Goal: Task Accomplishment & Management: Complete application form

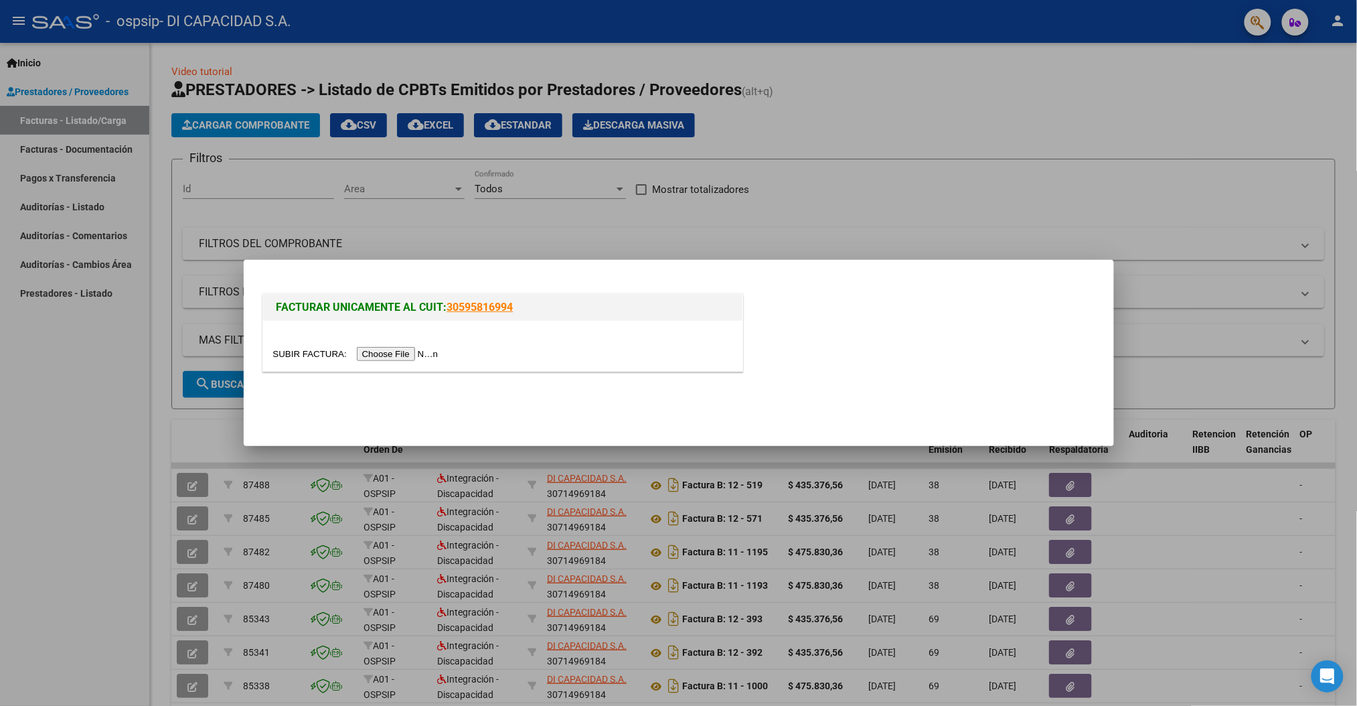
click at [404, 350] on input "file" at bounding box center [357, 354] width 169 height 14
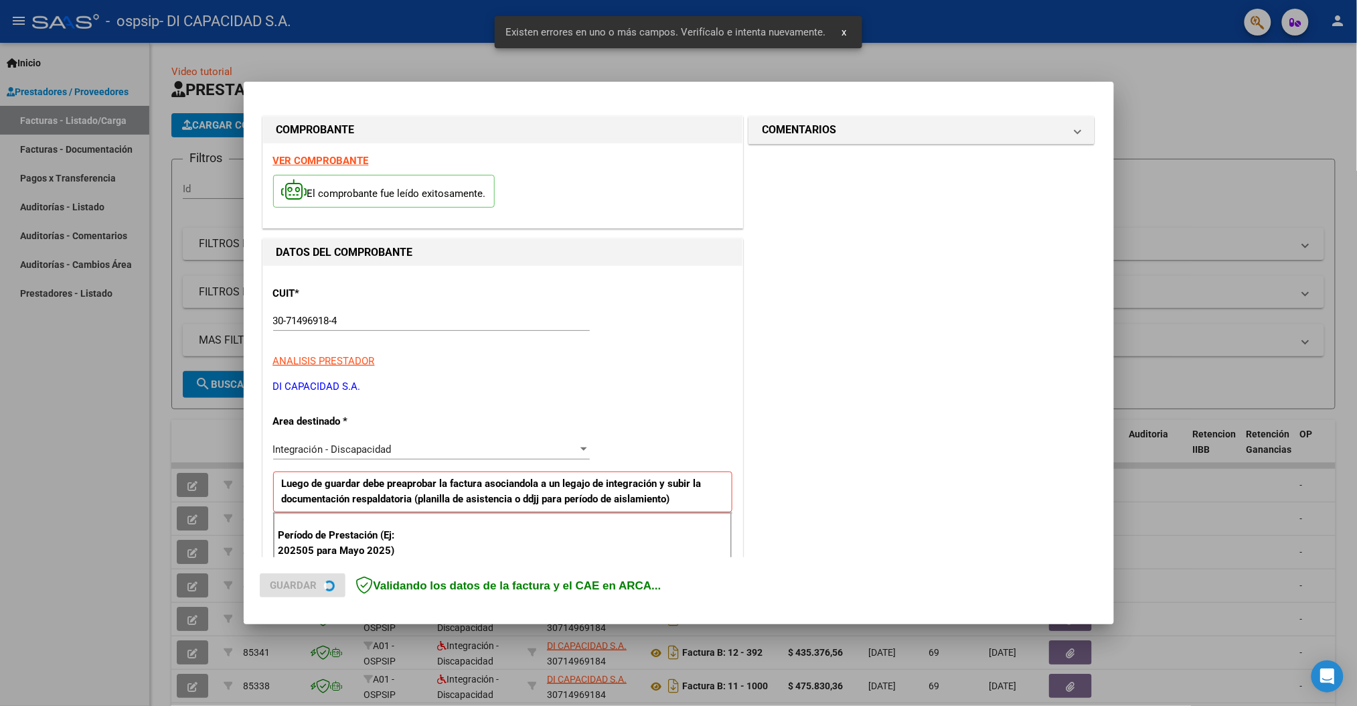
scroll to position [212, 0]
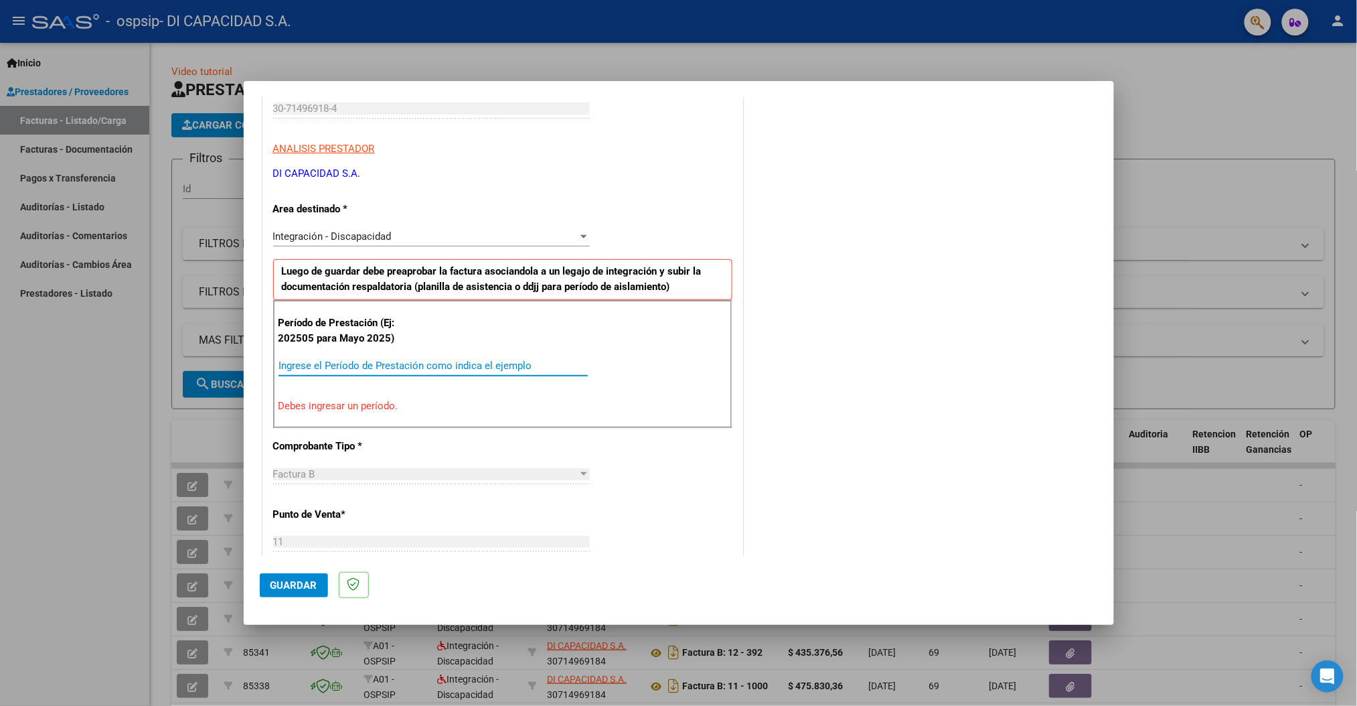
click at [438, 360] on input "Ingrese el Período de Prestación como indica el ejemplo" at bounding box center [433, 366] width 309 height 12
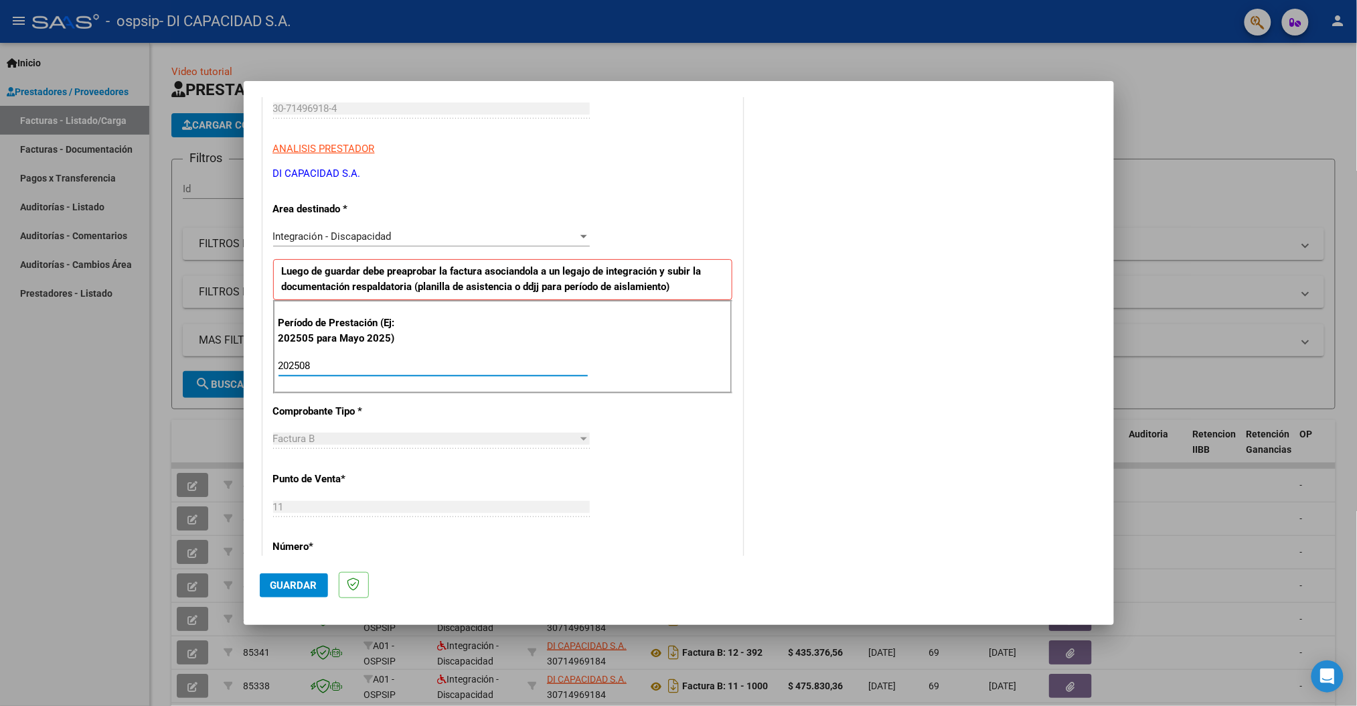
type input "202508"
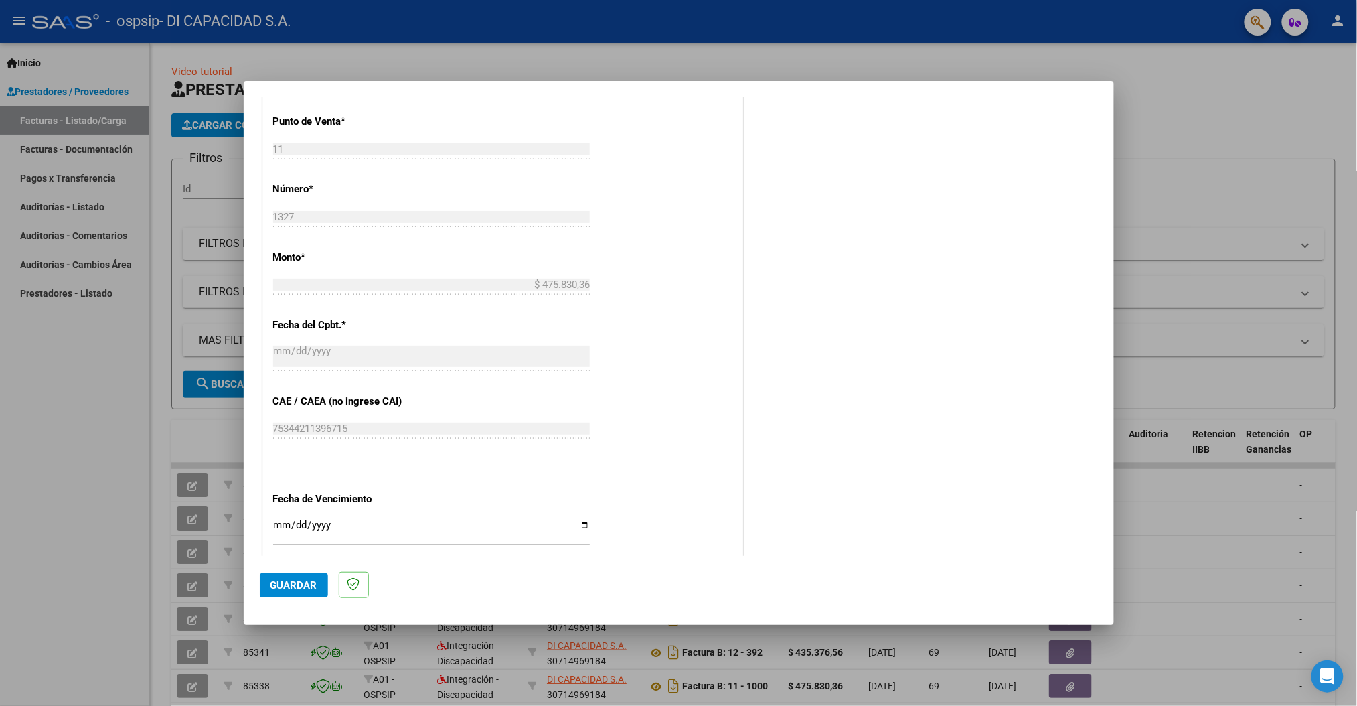
scroll to position [658, 0]
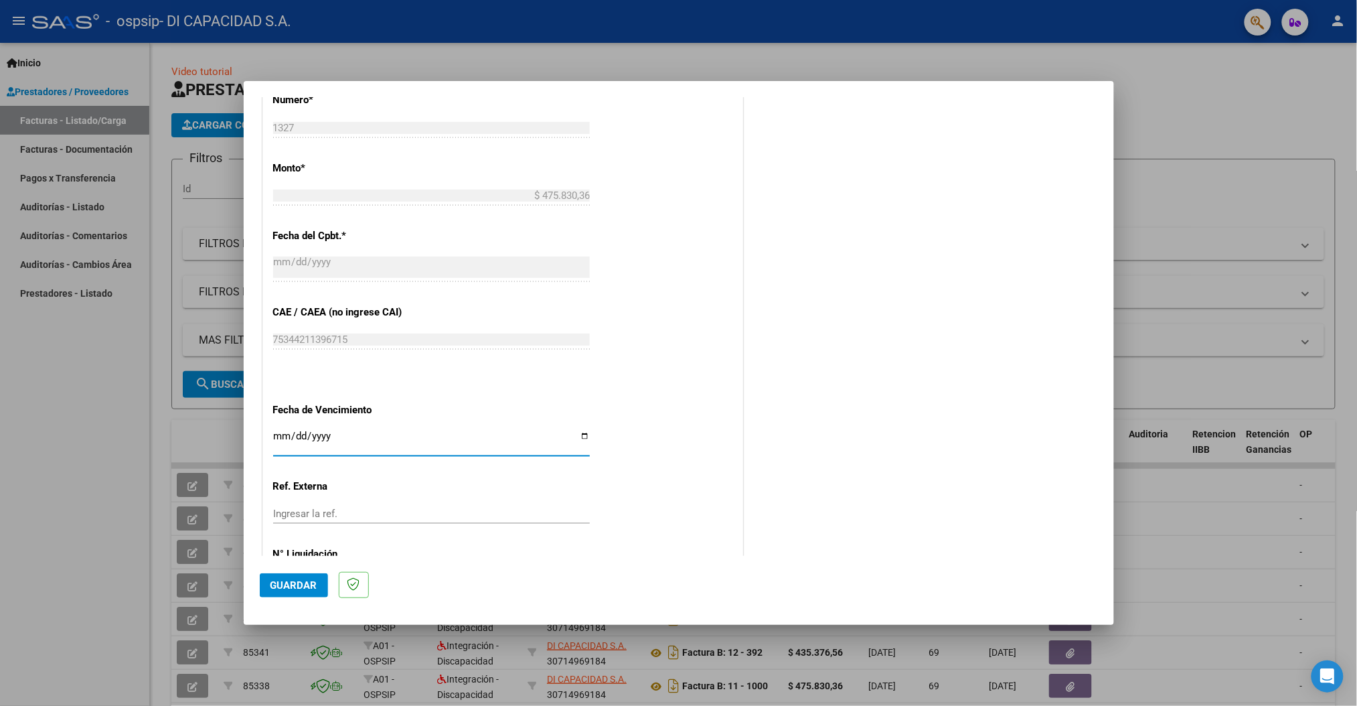
click at [575, 435] on input "Ingresar la fecha" at bounding box center [431, 441] width 317 height 21
type input "[DATE]"
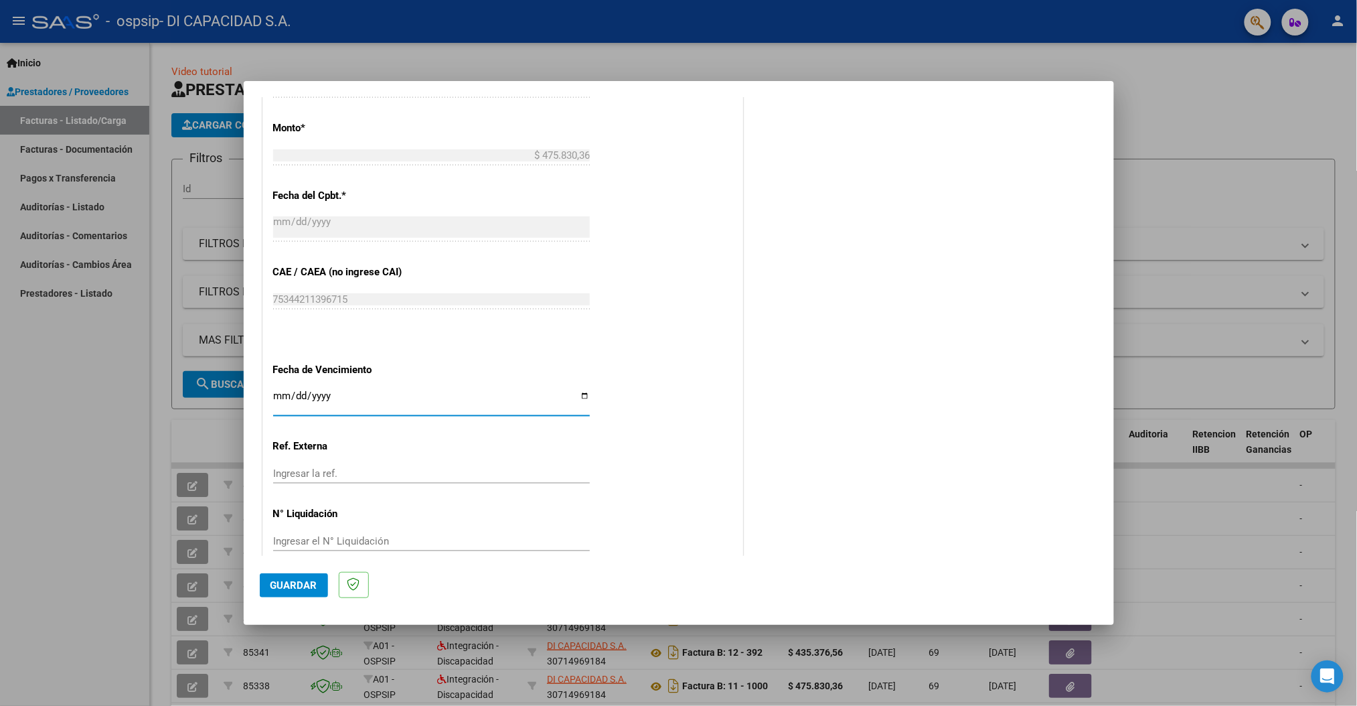
scroll to position [720, 0]
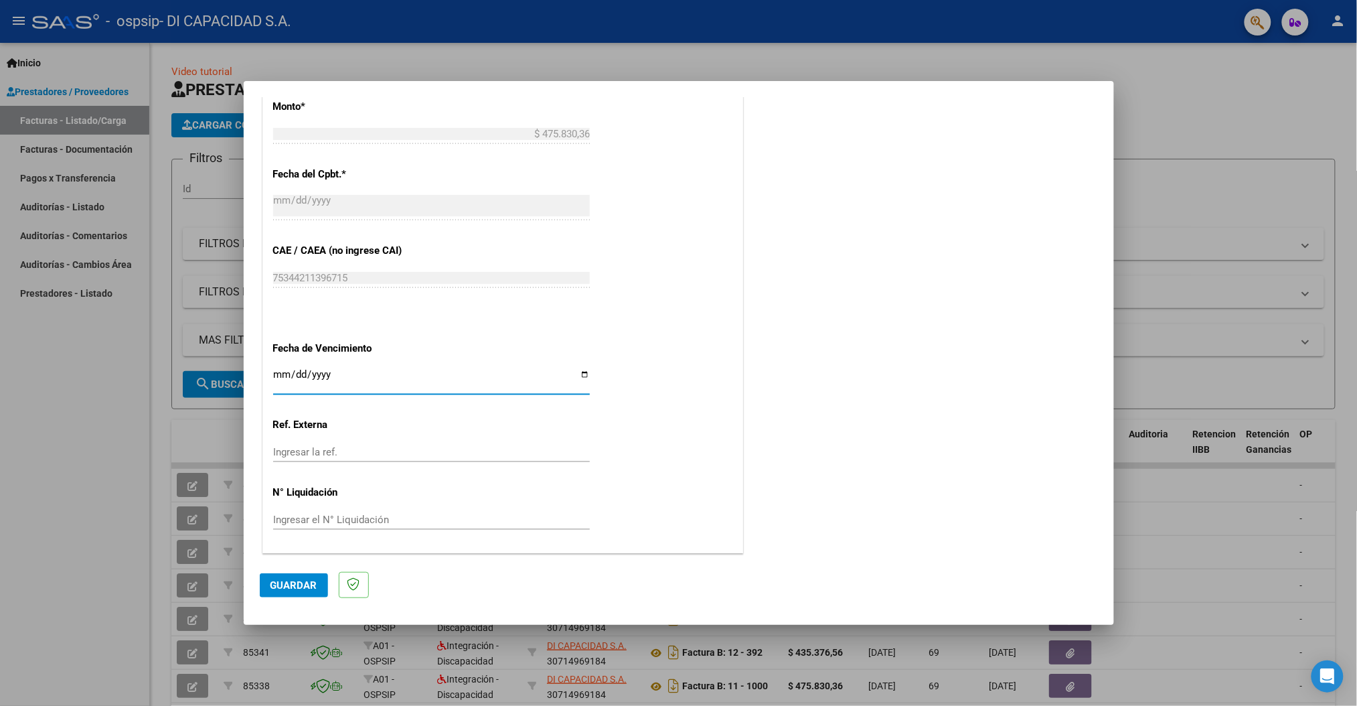
click at [297, 585] on span "Guardar" at bounding box center [294, 585] width 47 height 12
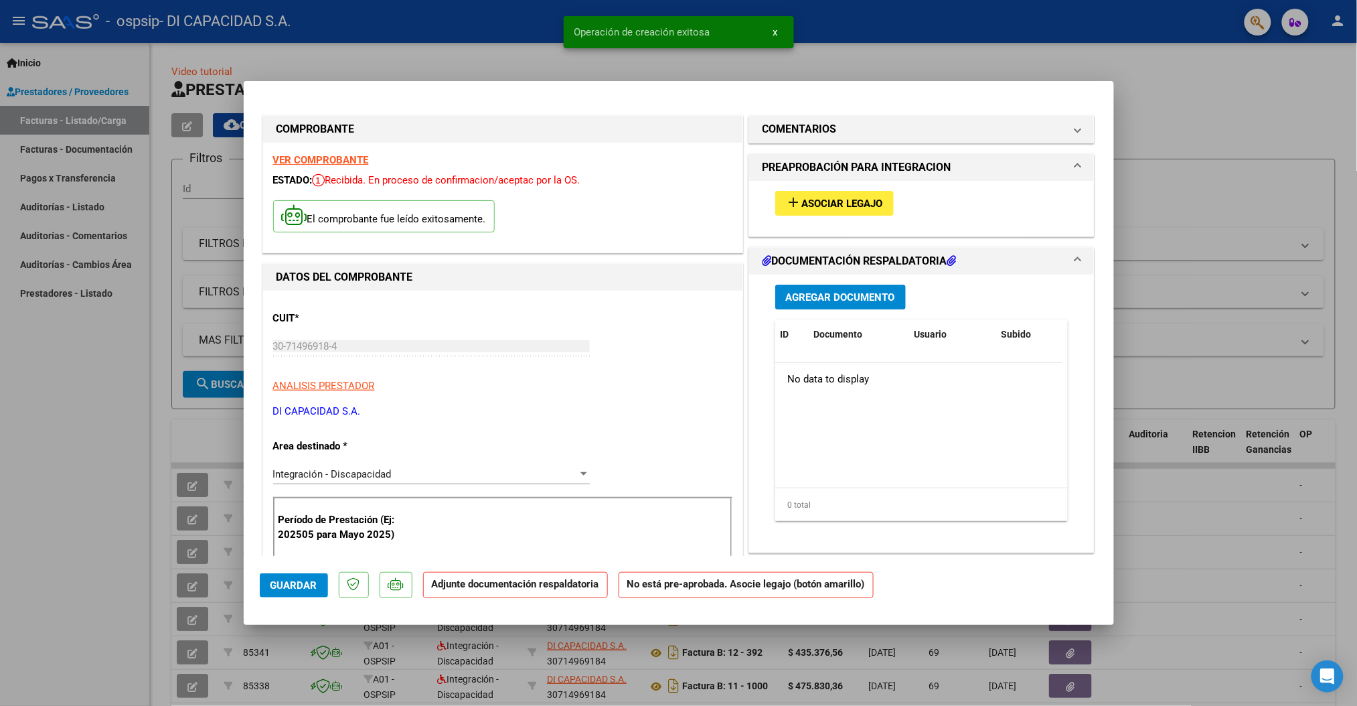
click at [836, 198] on span "Asociar Legajo" at bounding box center [842, 204] width 81 height 12
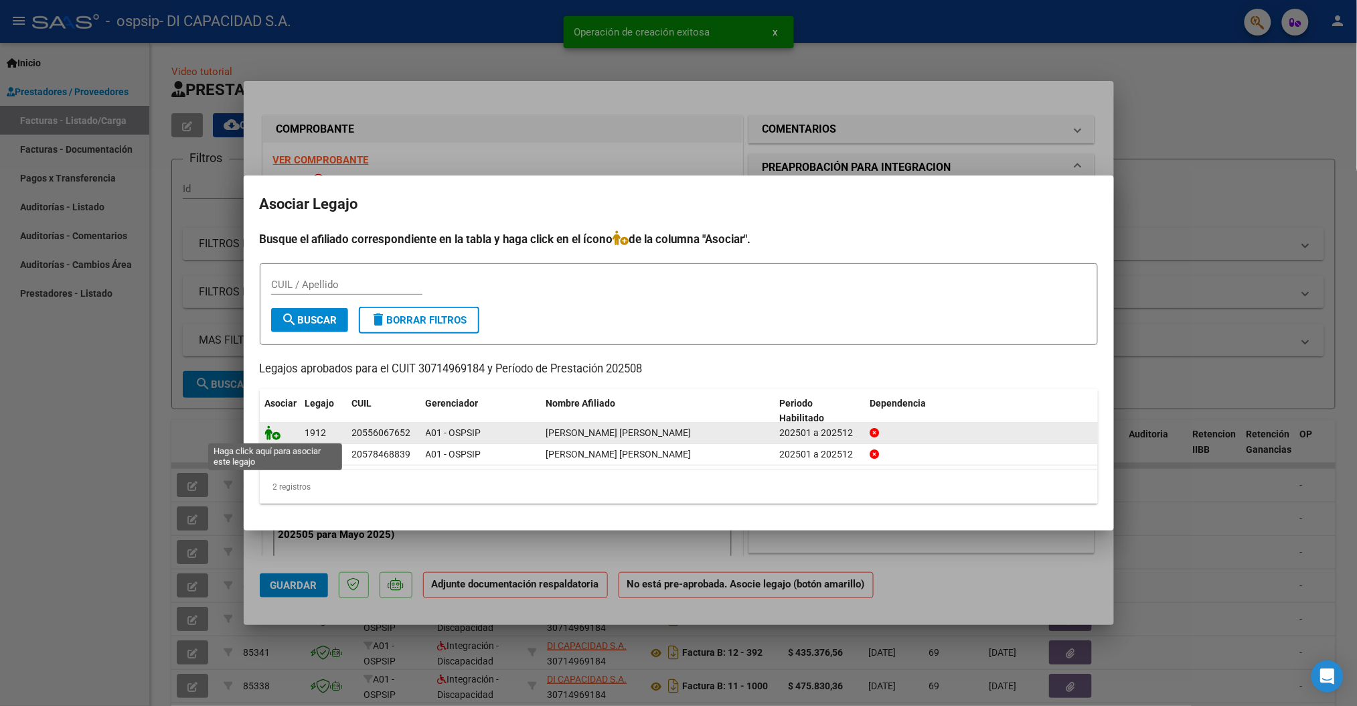
click at [271, 434] on icon at bounding box center [273, 432] width 16 height 15
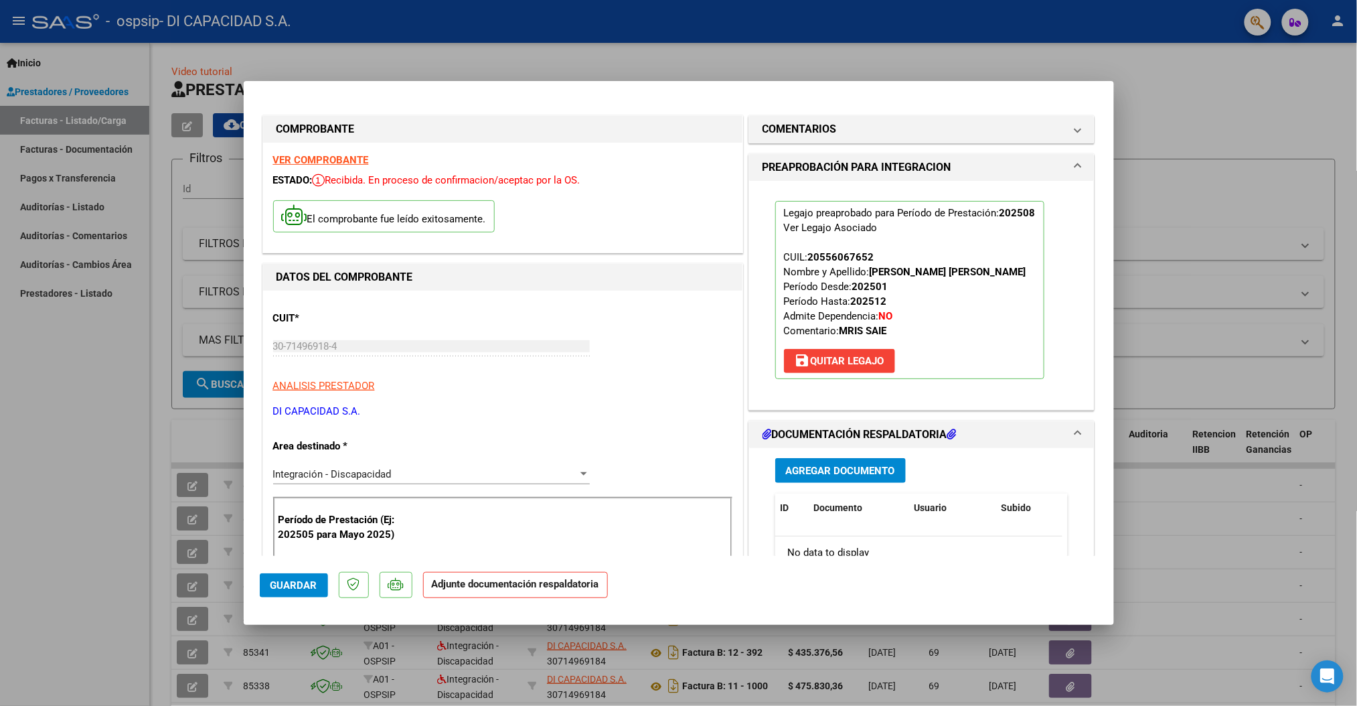
scroll to position [89, 0]
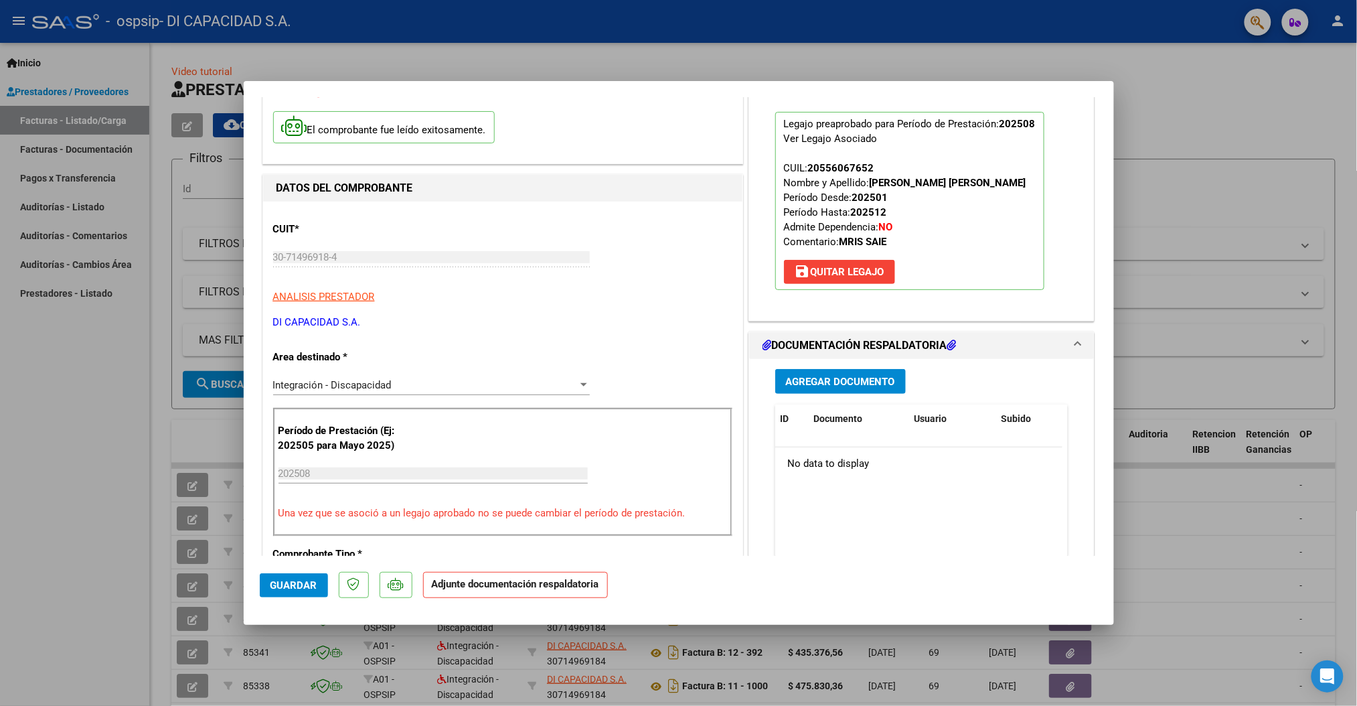
click at [844, 381] on span "Agregar Documento" at bounding box center [840, 382] width 109 height 12
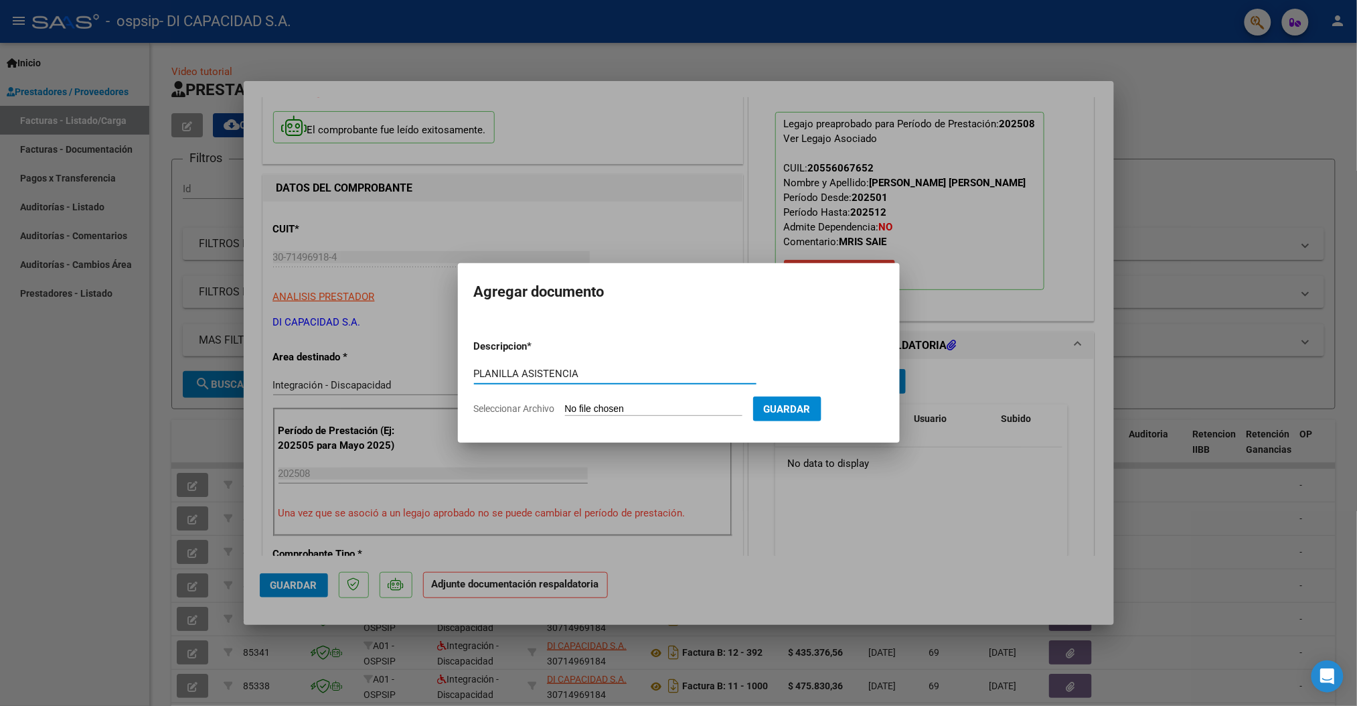
type input "PLANILLA ASISTENCIA"
type input "C:\fakepath\08 - 2025 [PERSON_NAME].pdf"
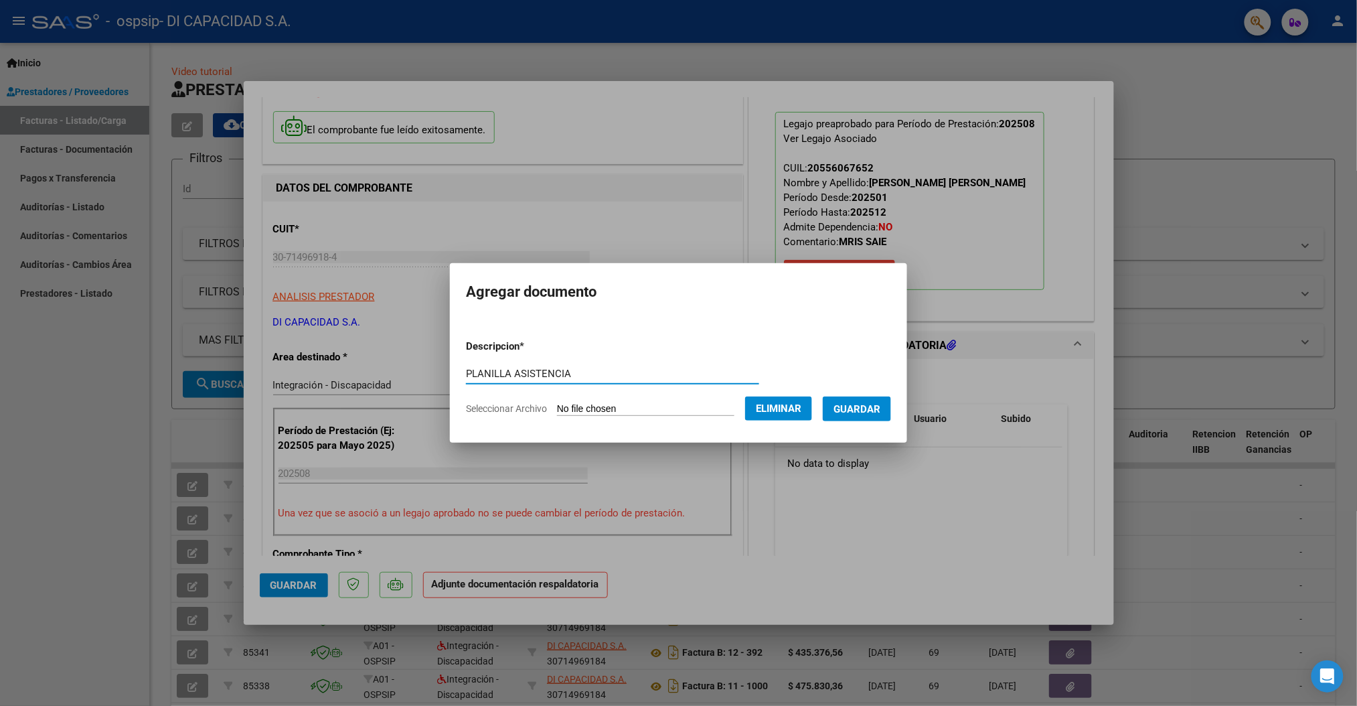
click at [869, 406] on span "Guardar" at bounding box center [857, 409] width 47 height 12
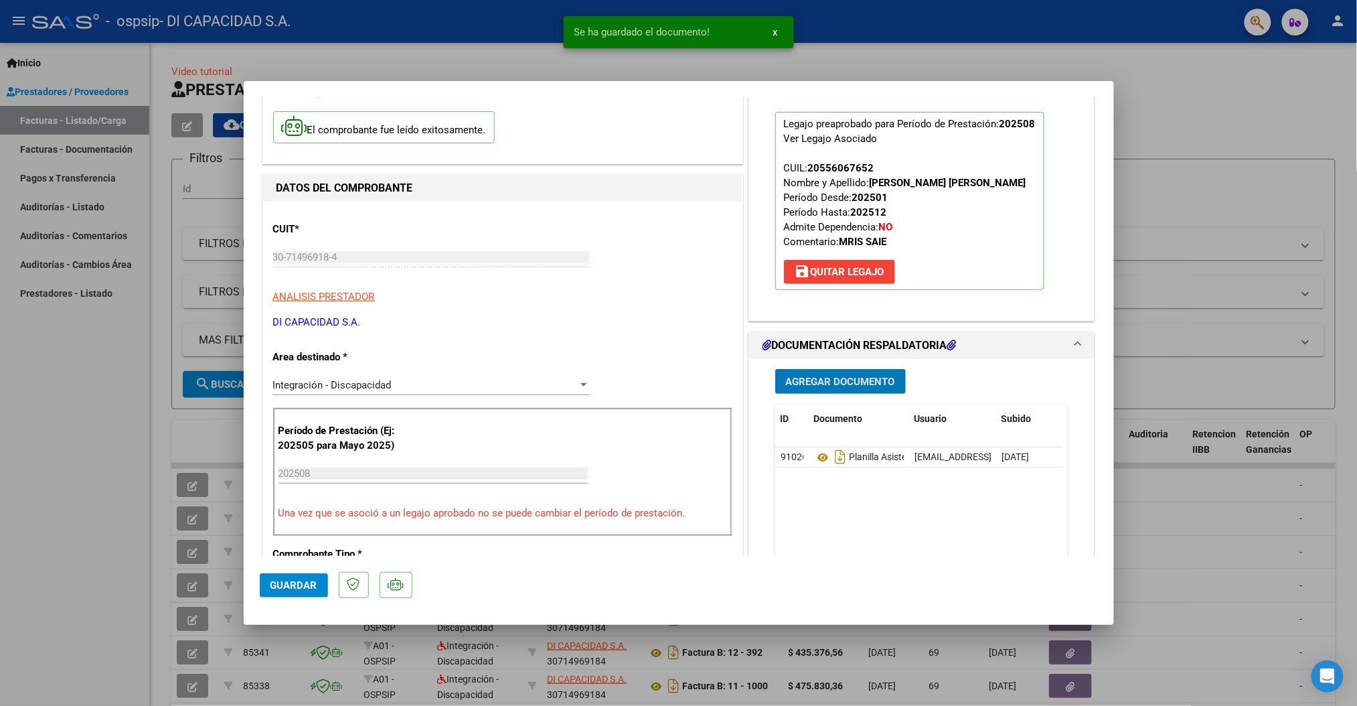
click at [295, 586] on span "Guardar" at bounding box center [294, 585] width 47 height 12
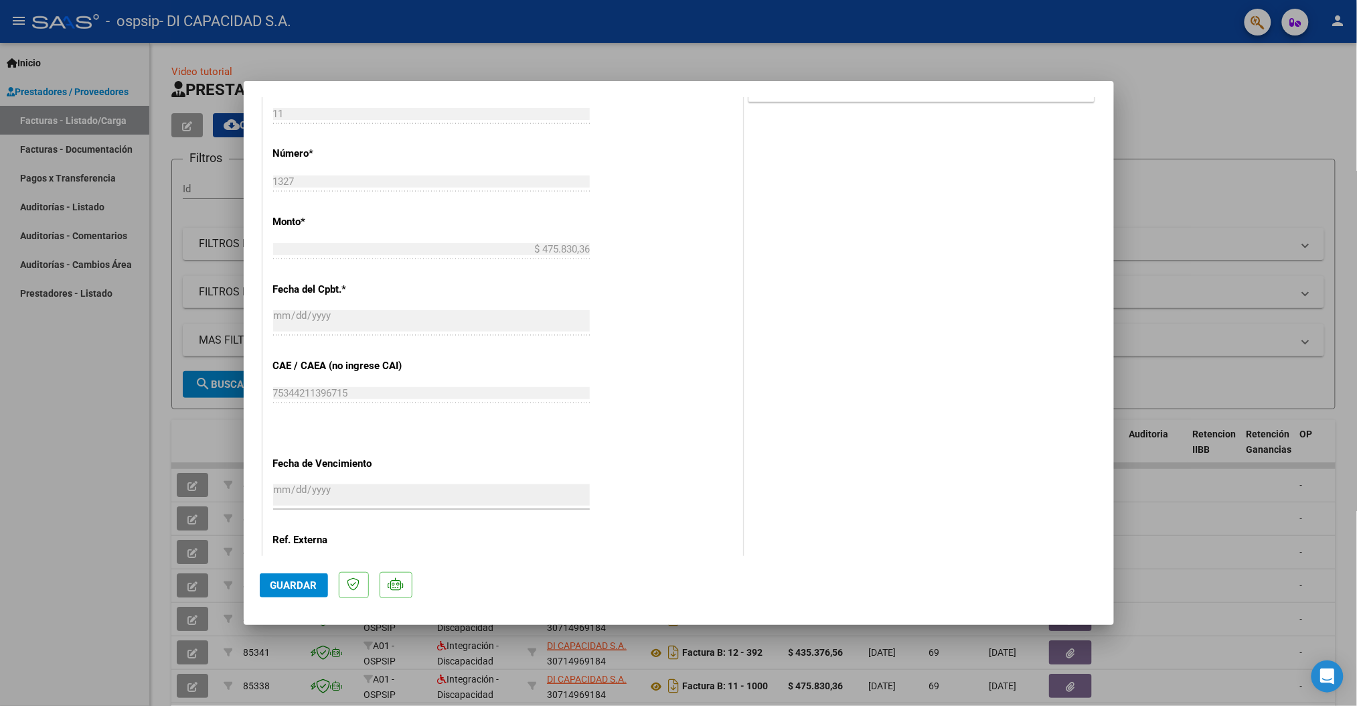
scroll to position [740, 0]
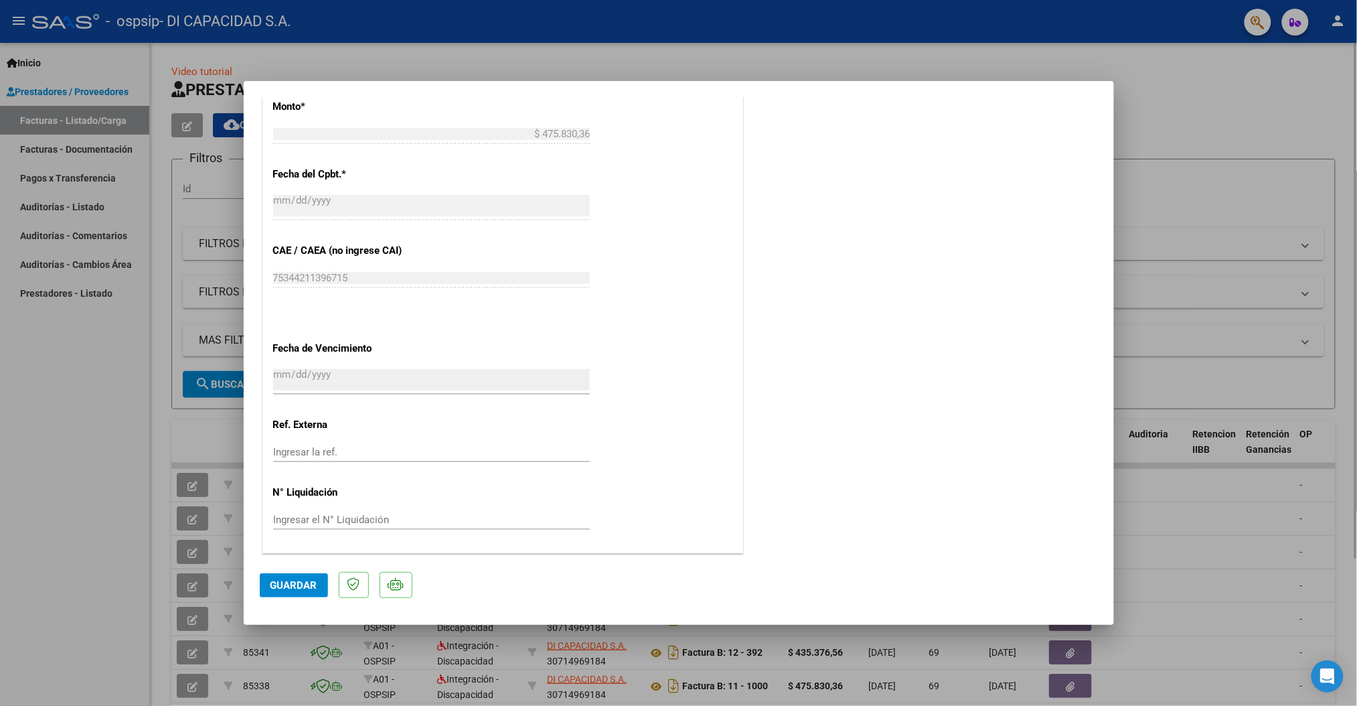
drag, startPoint x: 1224, startPoint y: 111, endPoint x: 1215, endPoint y: 111, distance: 8.0
click at [1220, 111] on div at bounding box center [678, 353] width 1357 height 706
type input "$ 0,00"
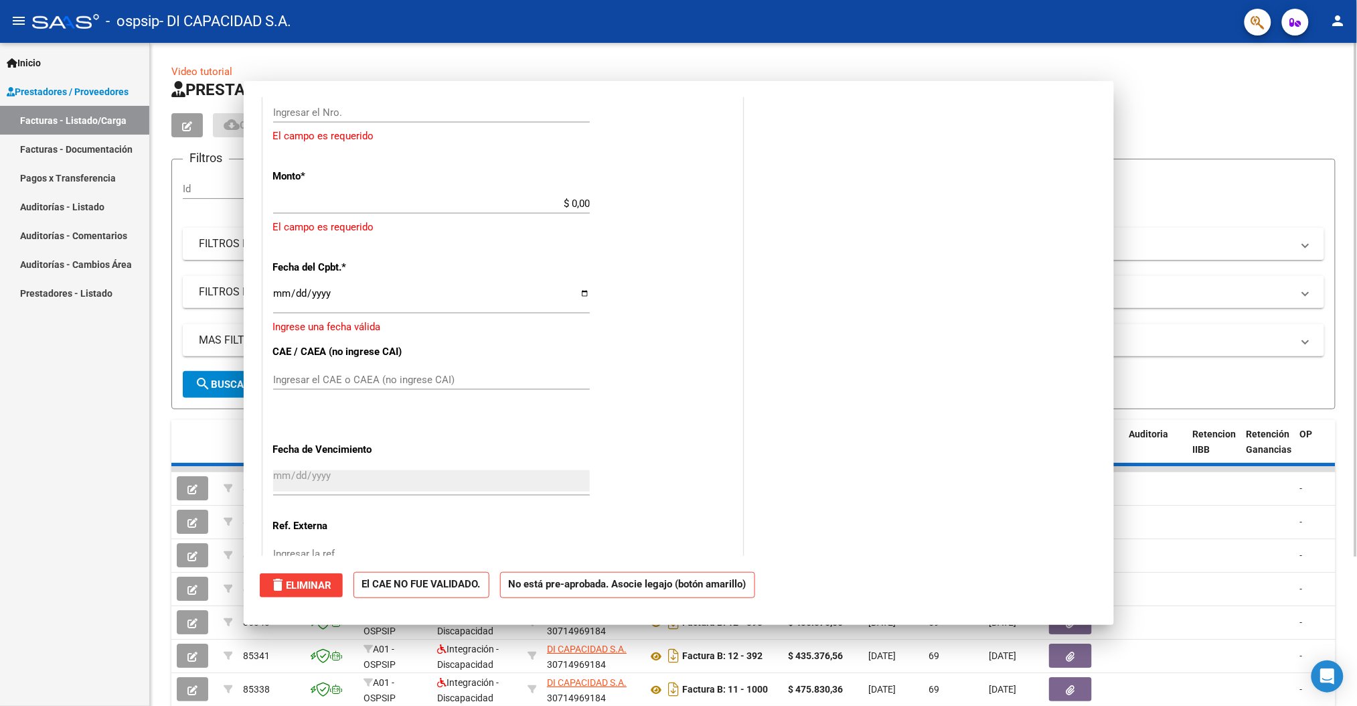
scroll to position [0, 0]
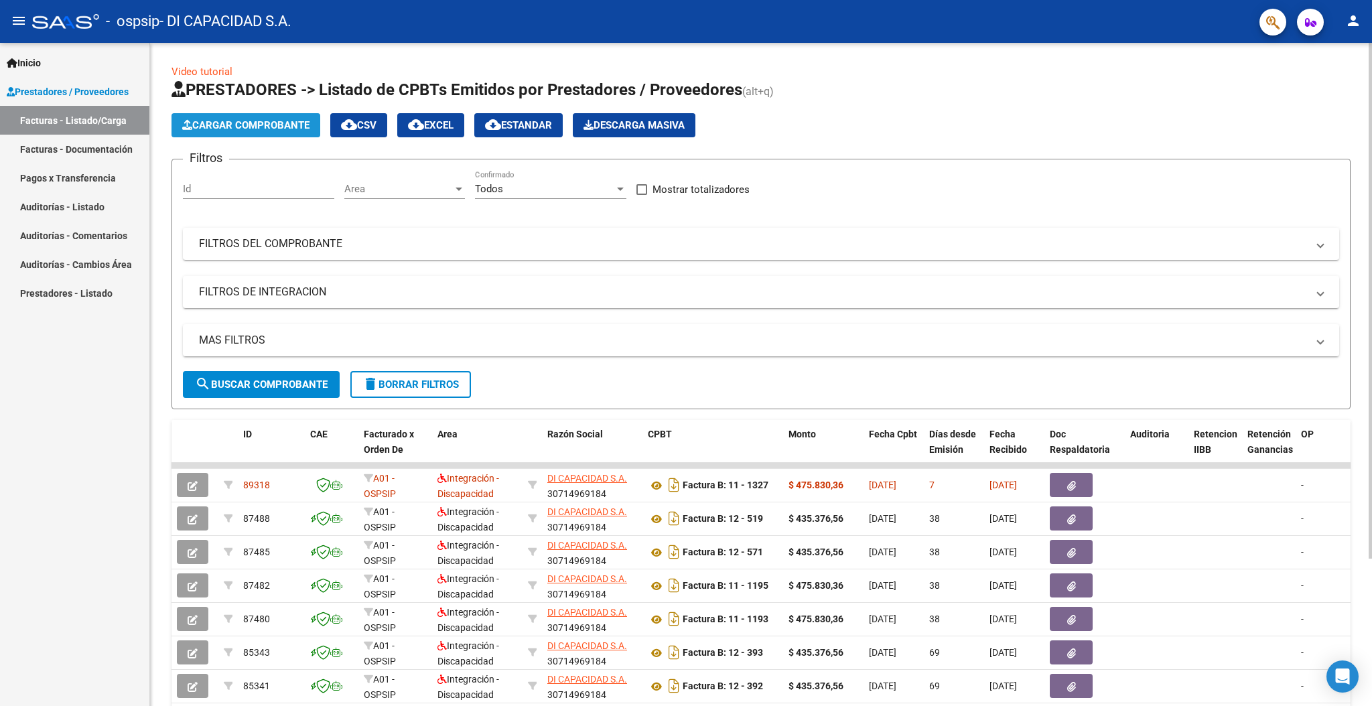
click at [252, 122] on span "Cargar Comprobante" at bounding box center [245, 125] width 127 height 12
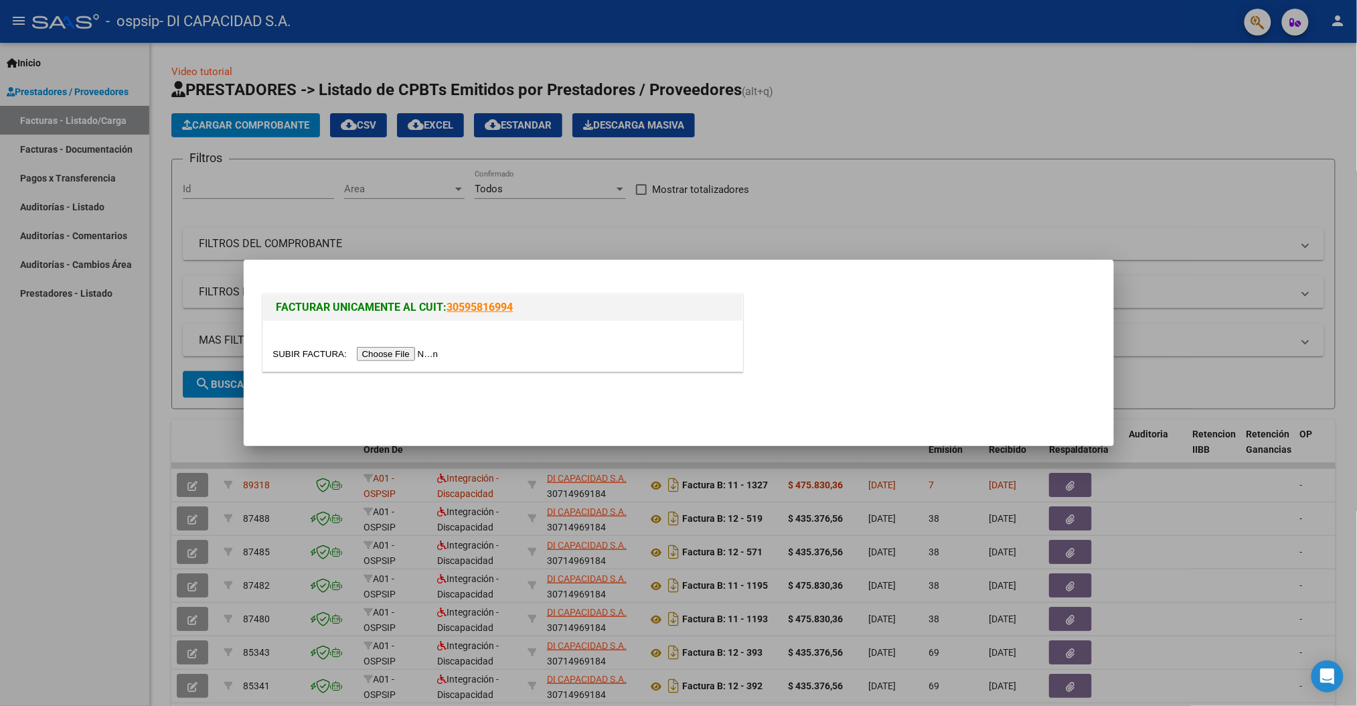
click at [395, 353] on input "file" at bounding box center [357, 354] width 169 height 14
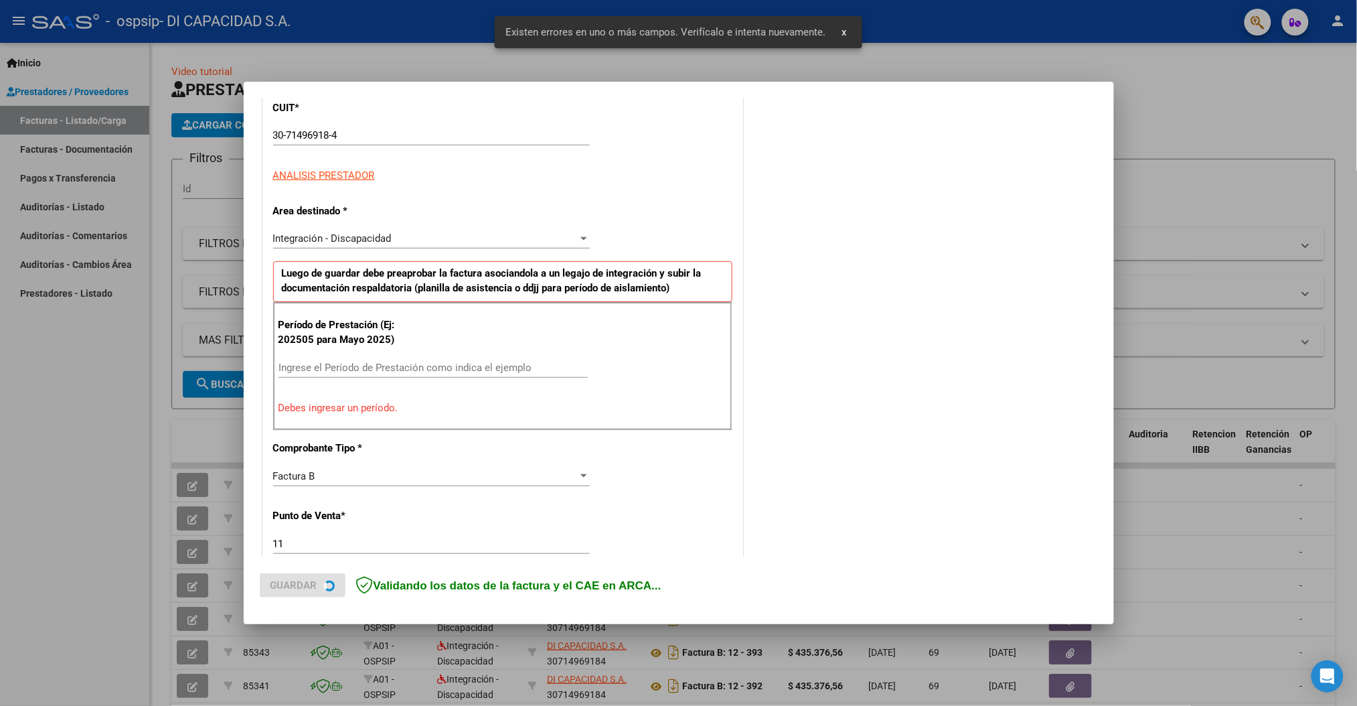
scroll to position [212, 0]
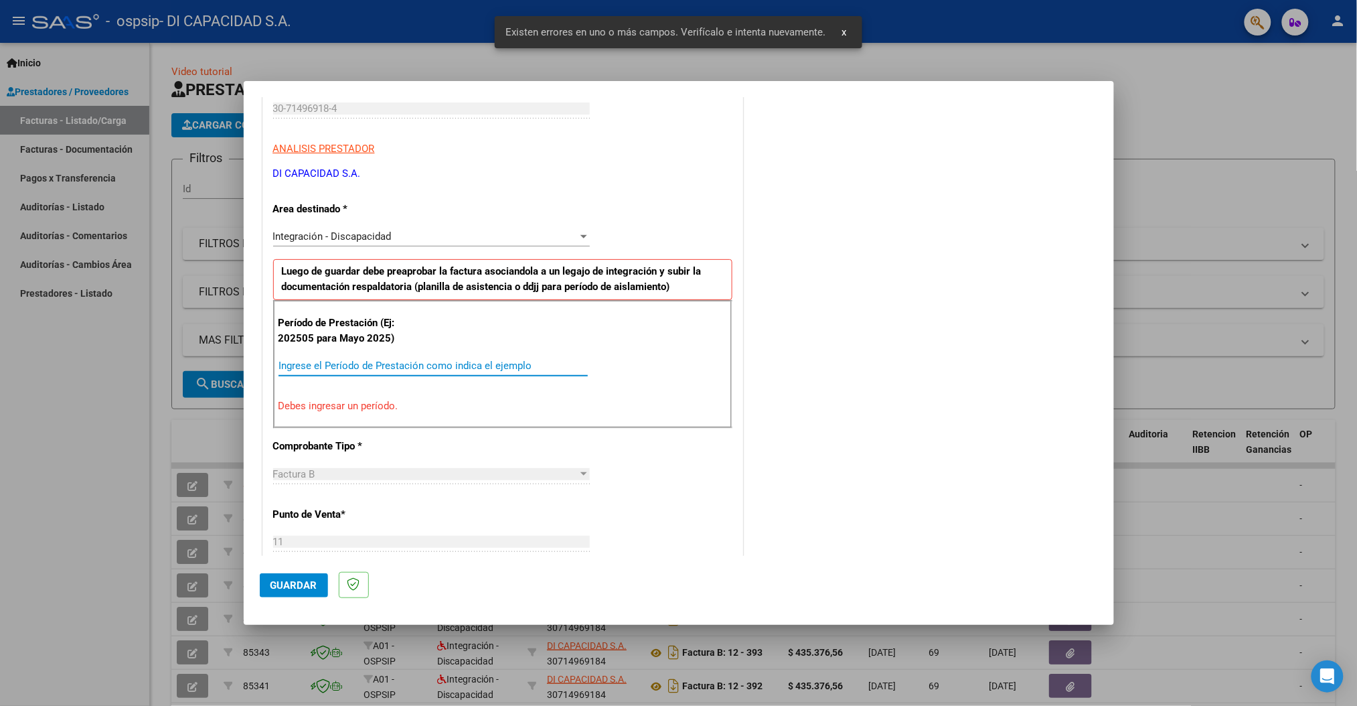
click at [370, 371] on input "Ingrese el Período de Prestación como indica el ejemplo" at bounding box center [433, 366] width 309 height 12
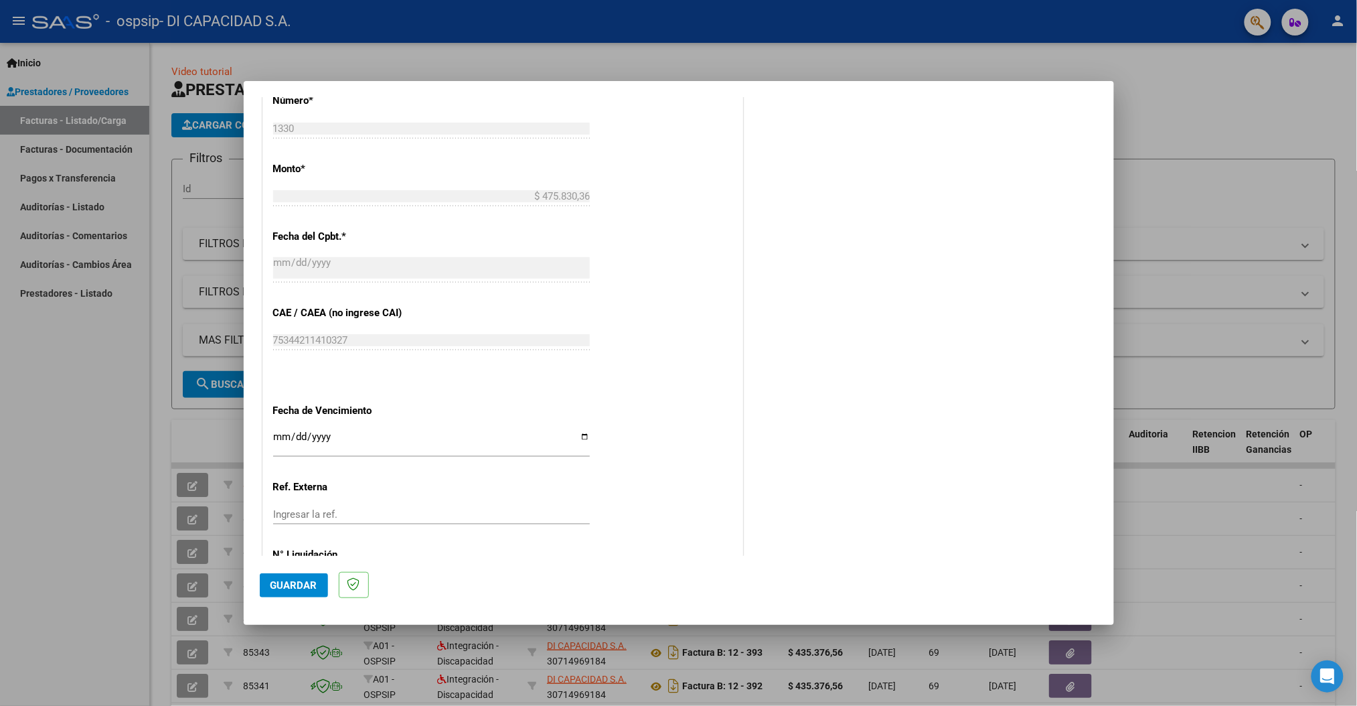
scroll to position [658, 0]
type input "202508"
click at [573, 435] on input "Ingresar la fecha" at bounding box center [431, 441] width 317 height 21
click at [579, 435] on input "Ingresar la fecha" at bounding box center [431, 441] width 317 height 21
type input "[DATE]"
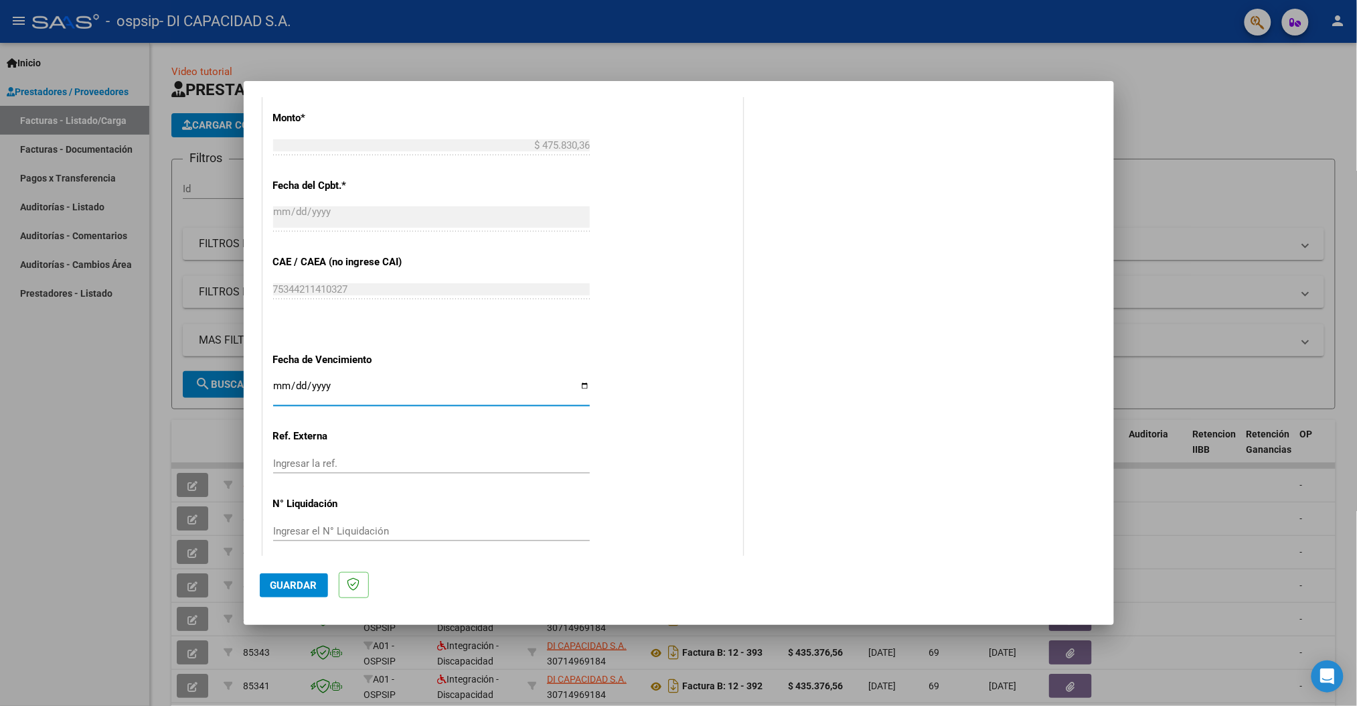
scroll to position [720, 0]
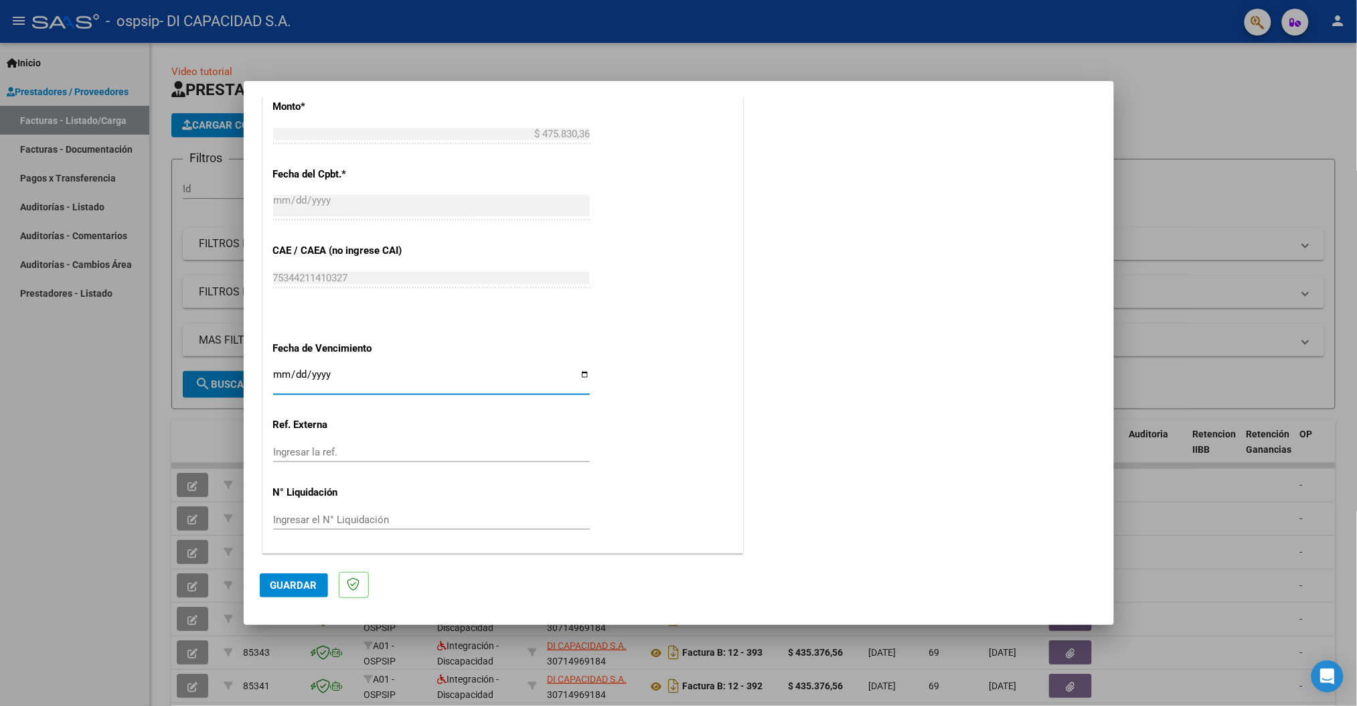
click at [301, 583] on span "Guardar" at bounding box center [294, 585] width 47 height 12
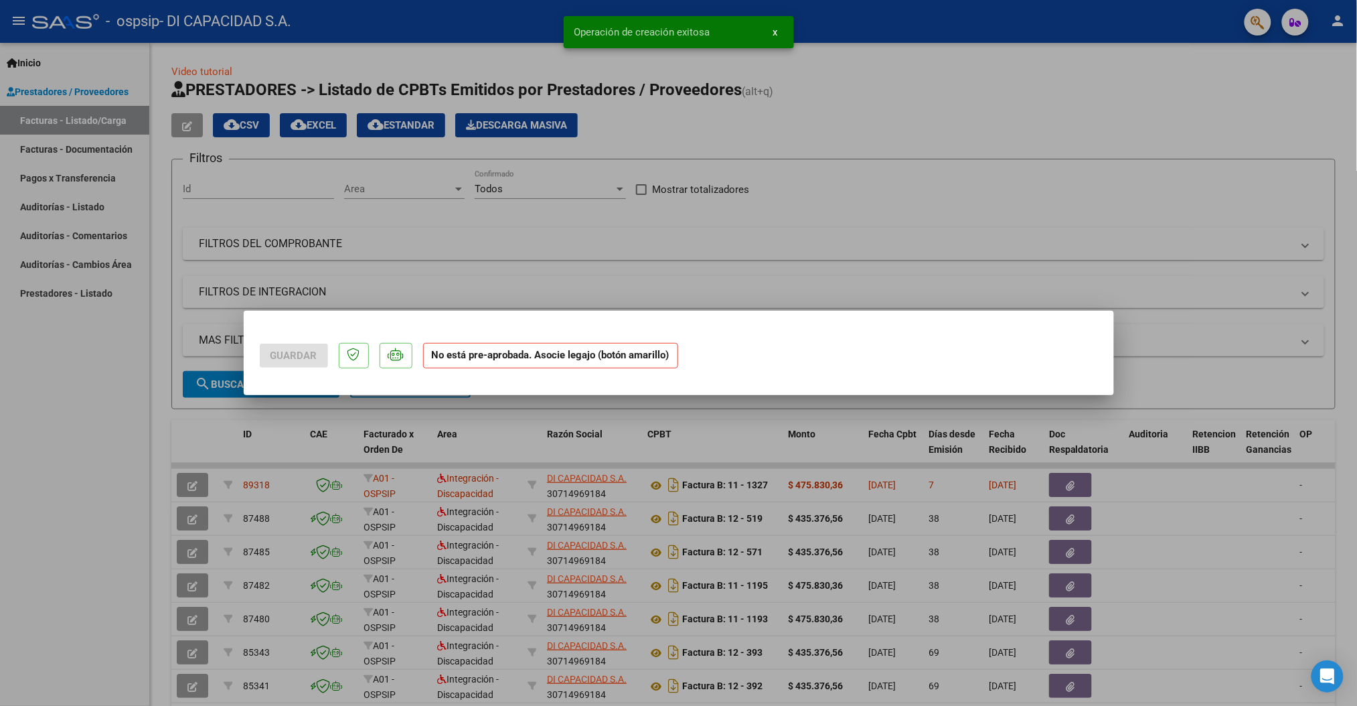
scroll to position [0, 0]
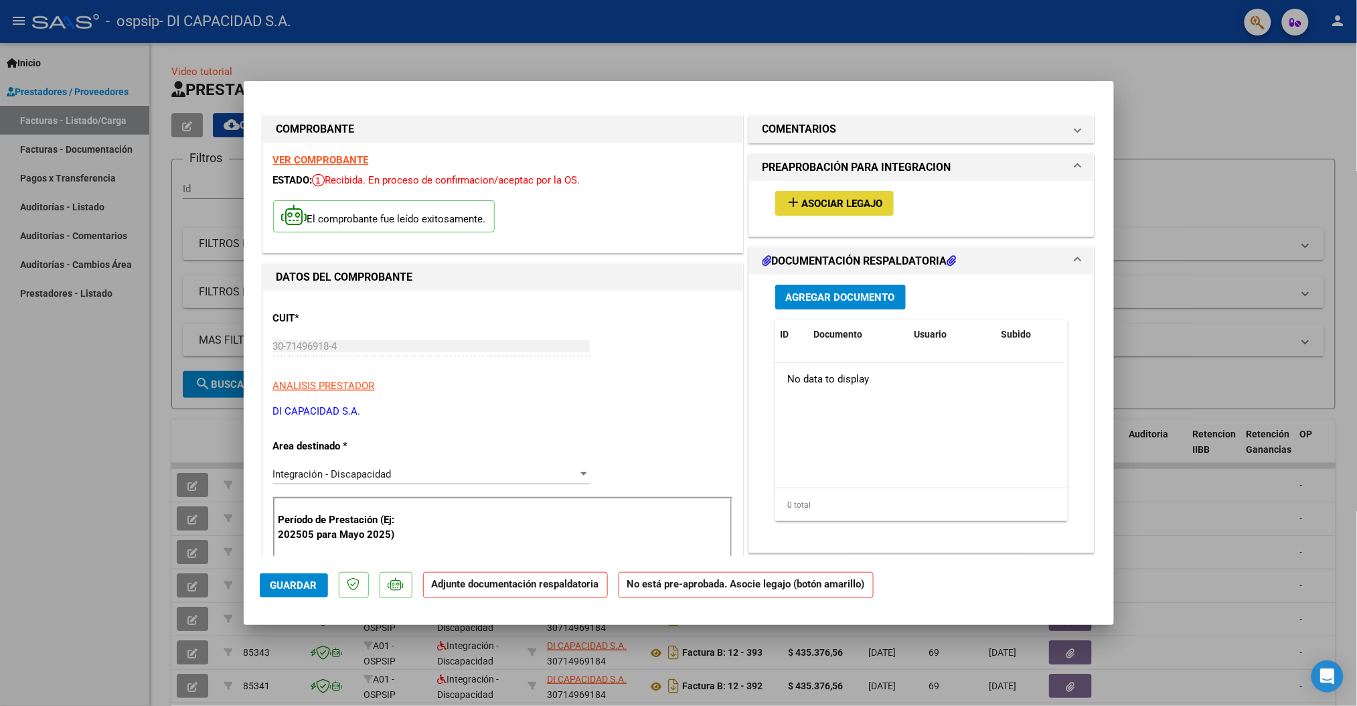
click at [831, 202] on span "Asociar Legajo" at bounding box center [842, 204] width 81 height 12
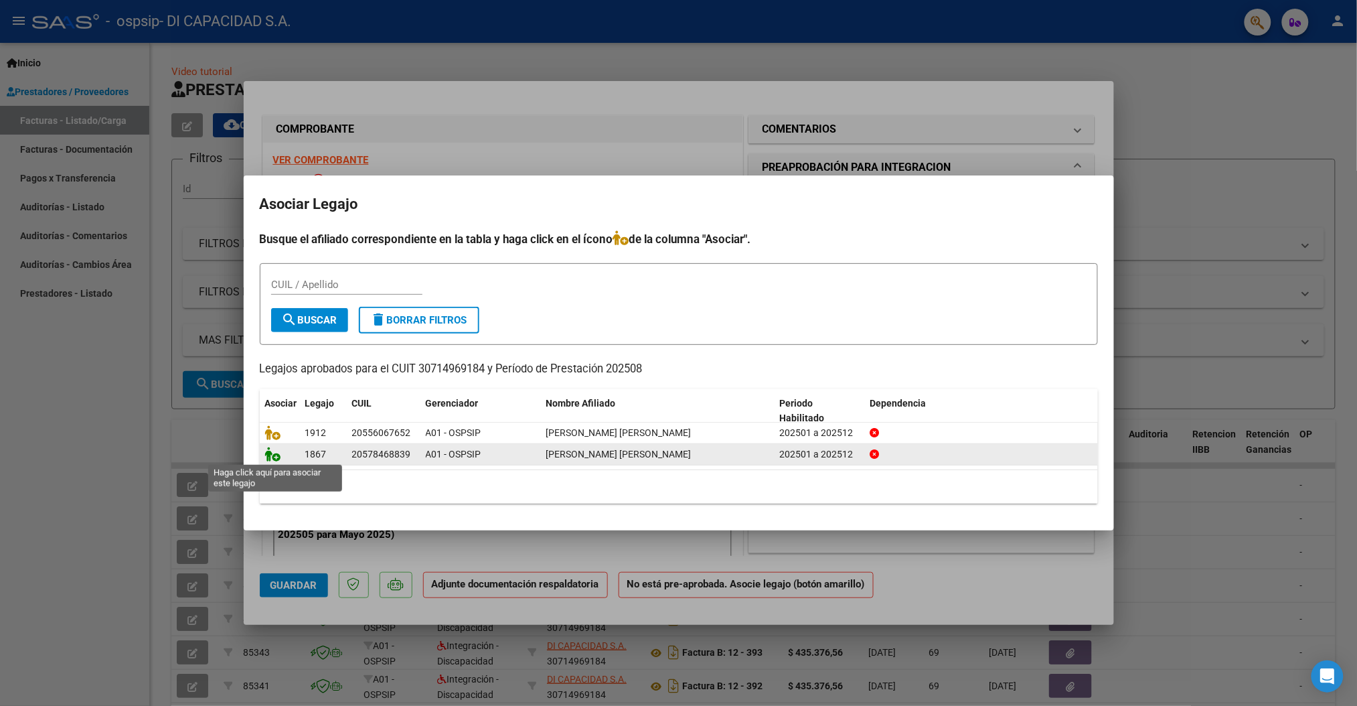
click at [273, 454] on icon at bounding box center [273, 454] width 16 height 15
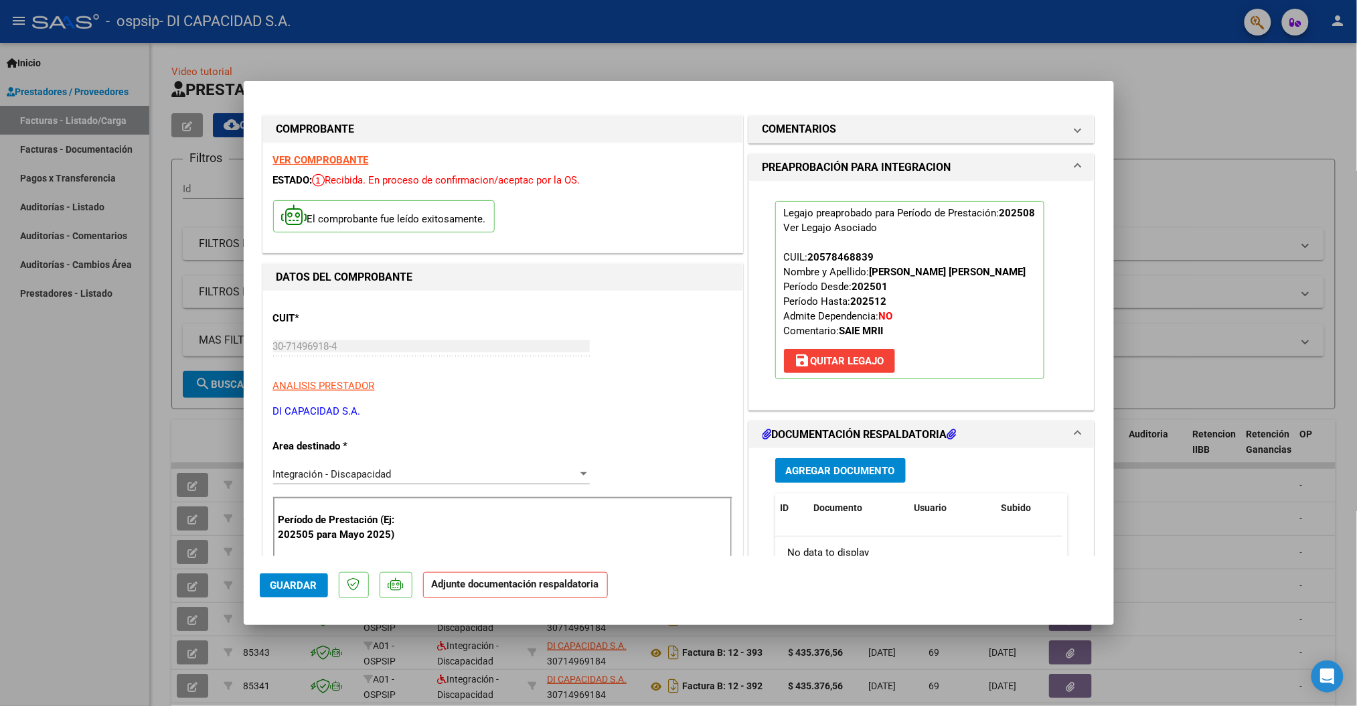
click at [811, 469] on span "Agregar Documento" at bounding box center [840, 471] width 109 height 12
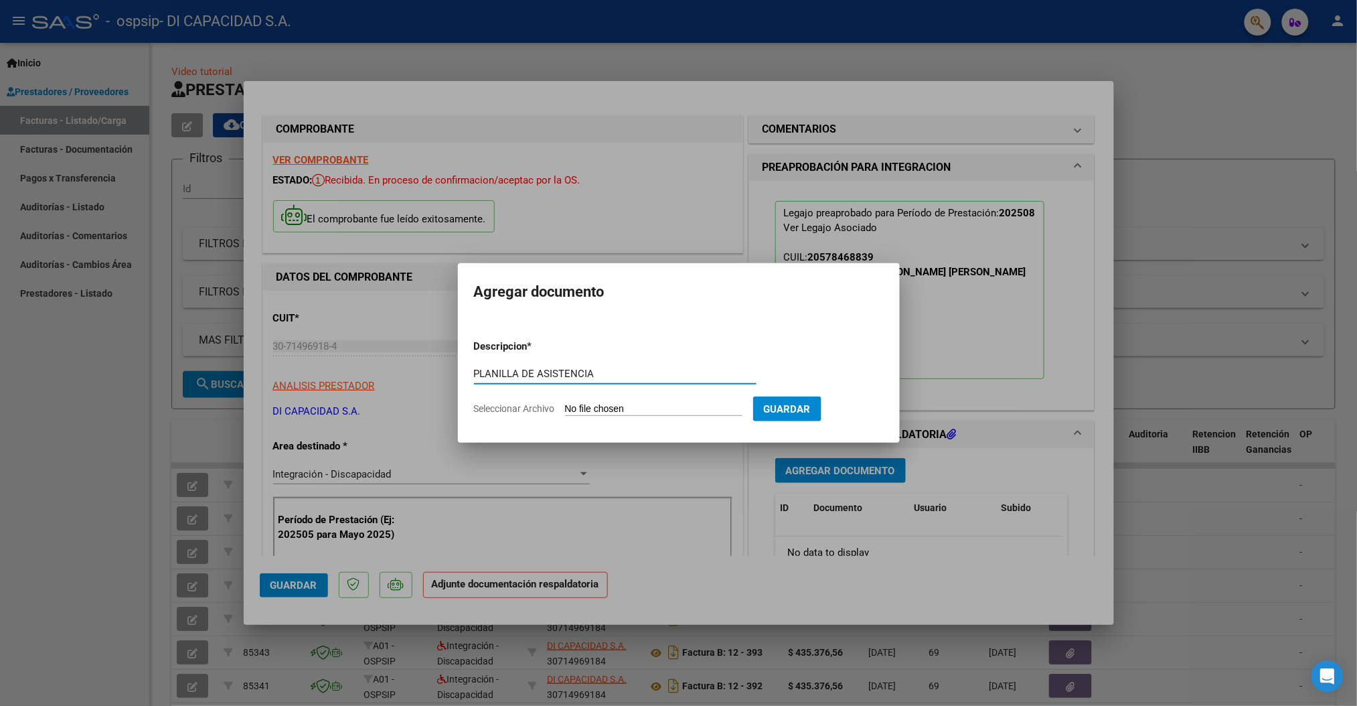
type input "PLANILLA DE ASISTENCIA"
type input "C:\fakepath\08 GMM 2025.pdf"
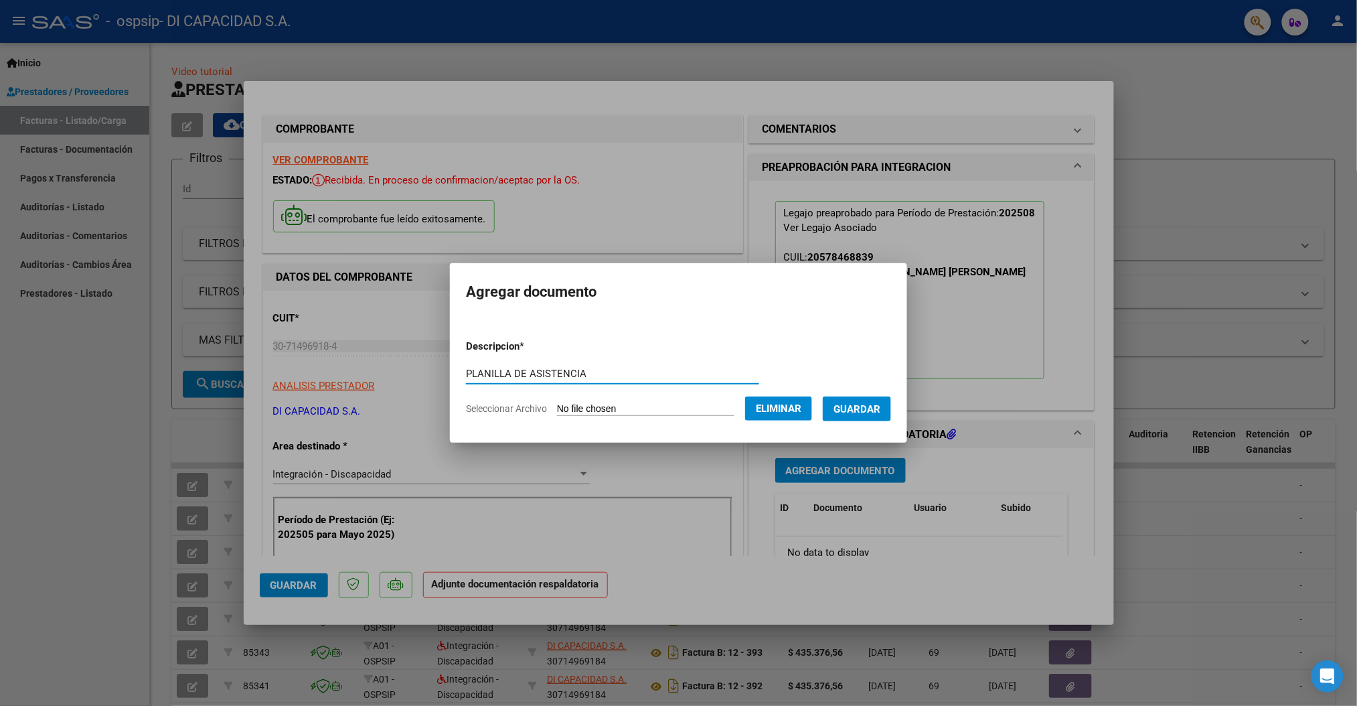
click at [879, 412] on span "Guardar" at bounding box center [857, 409] width 47 height 12
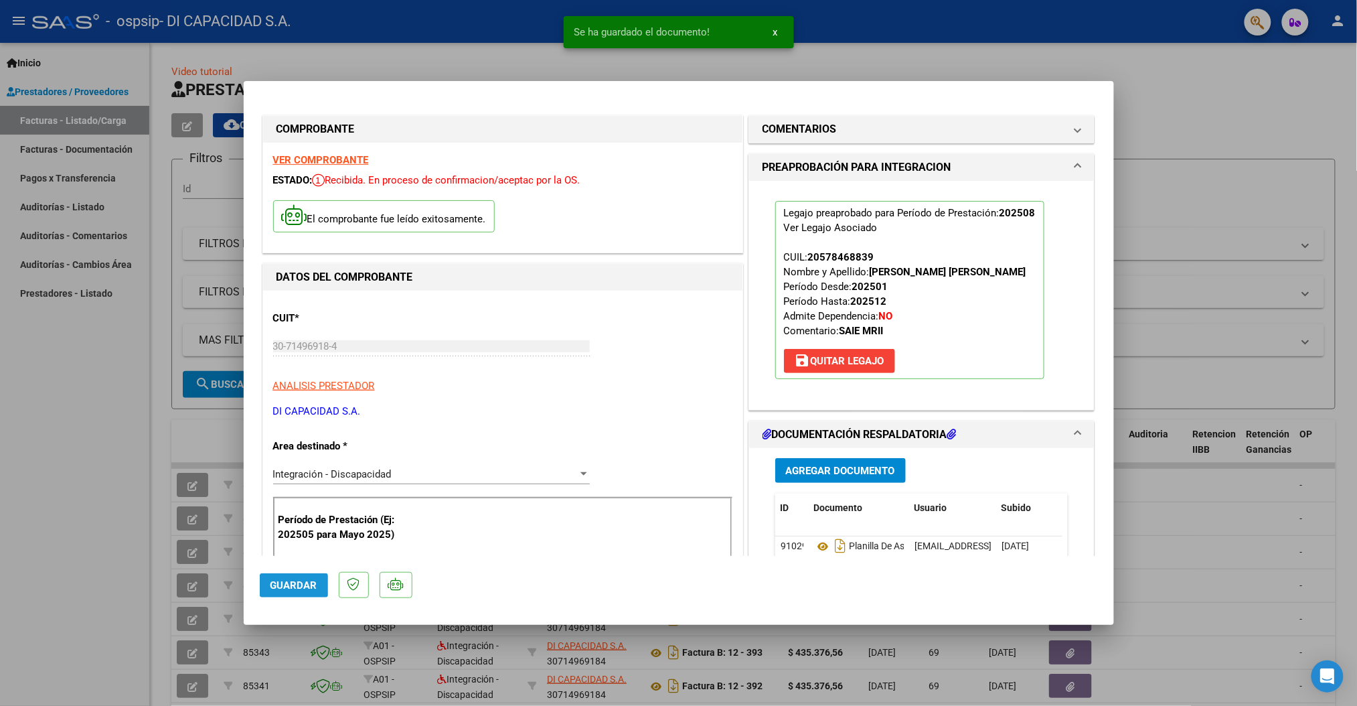
click at [291, 583] on span "Guardar" at bounding box center [294, 585] width 47 height 12
click at [1195, 111] on div at bounding box center [678, 353] width 1357 height 706
type input "$ 0,00"
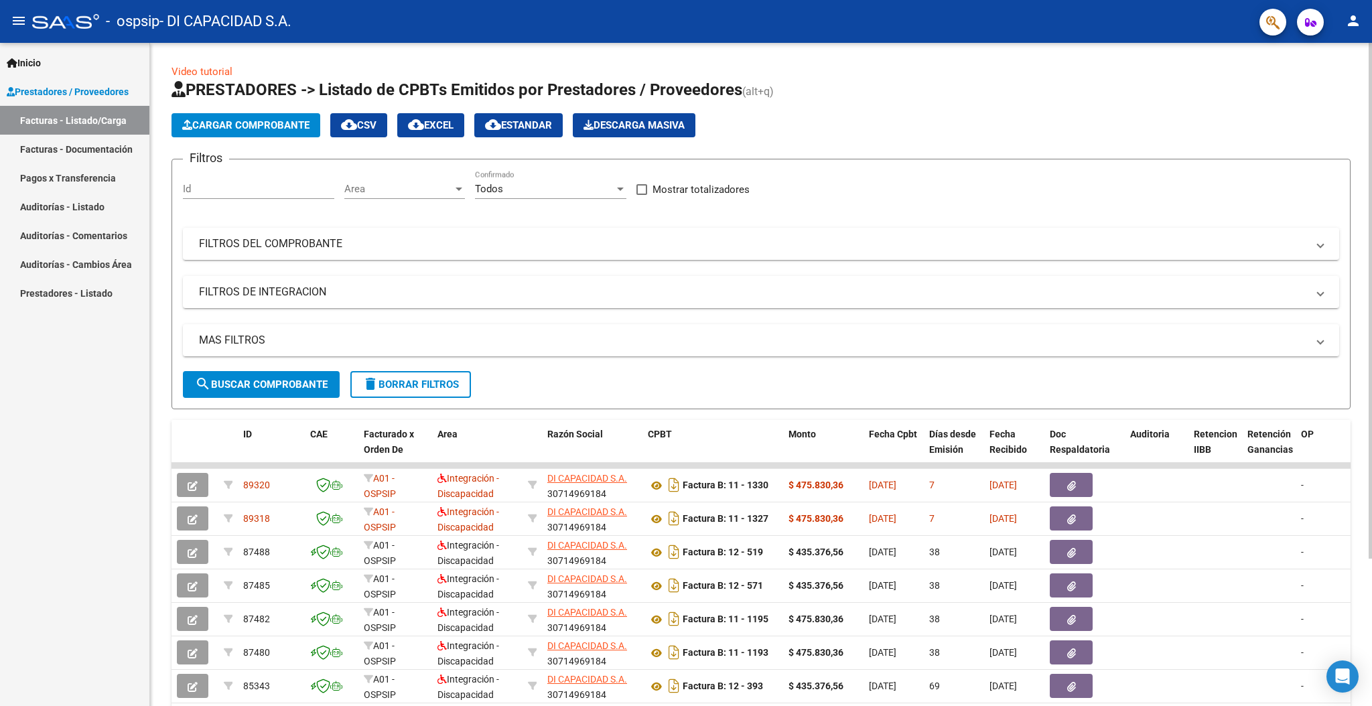
click at [227, 126] on span "Cargar Comprobante" at bounding box center [245, 125] width 127 height 12
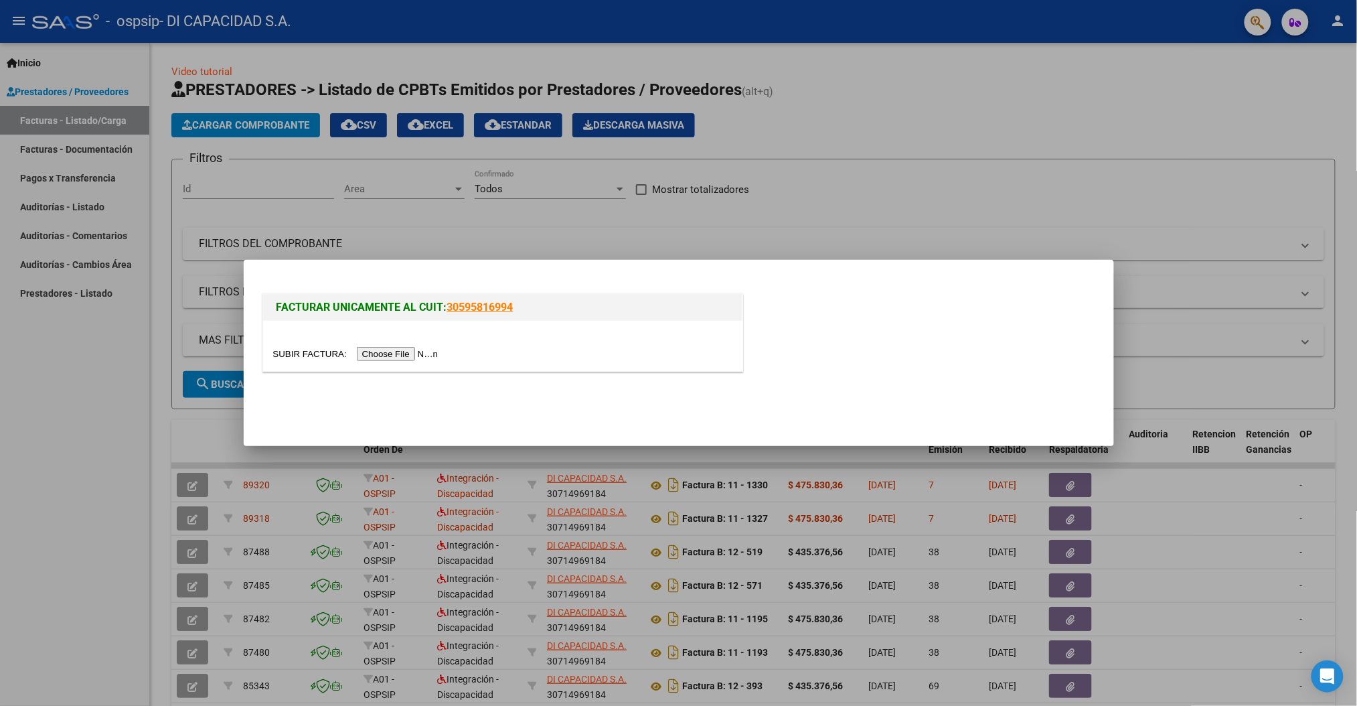
click at [373, 350] on input "file" at bounding box center [357, 354] width 169 height 14
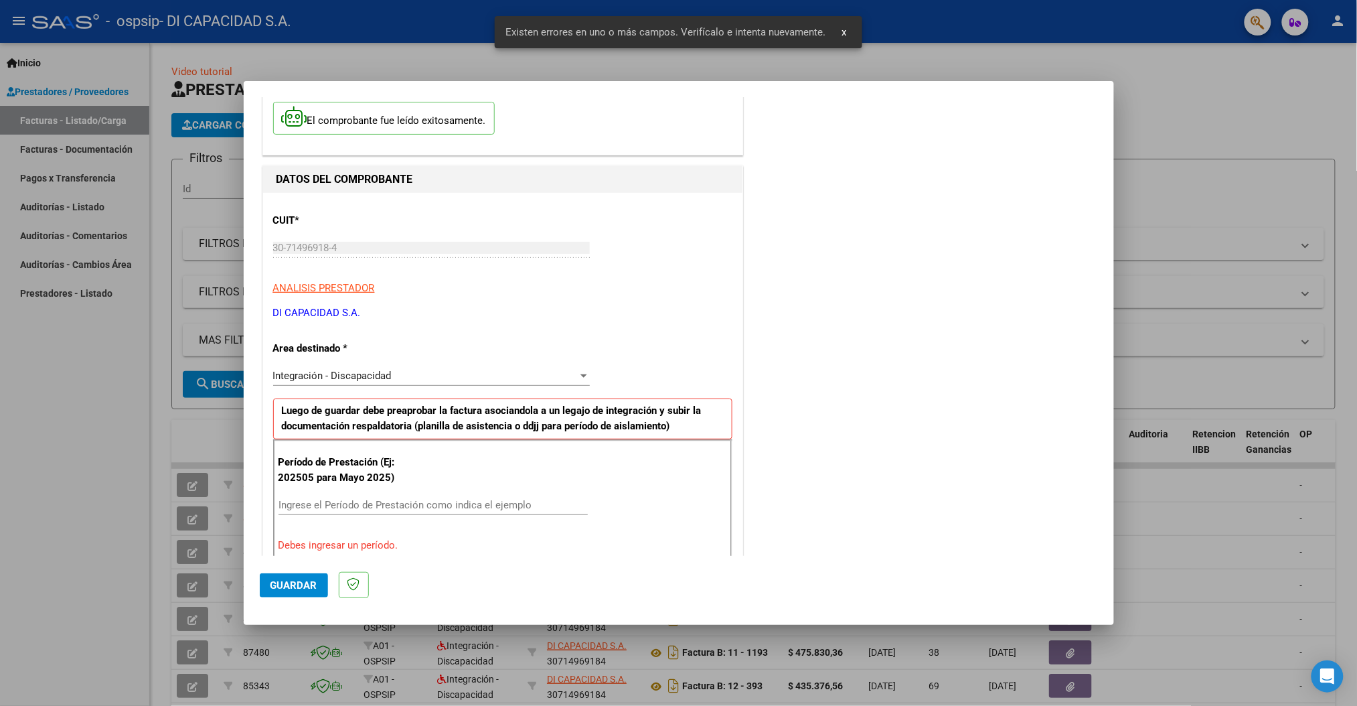
scroll to position [212, 0]
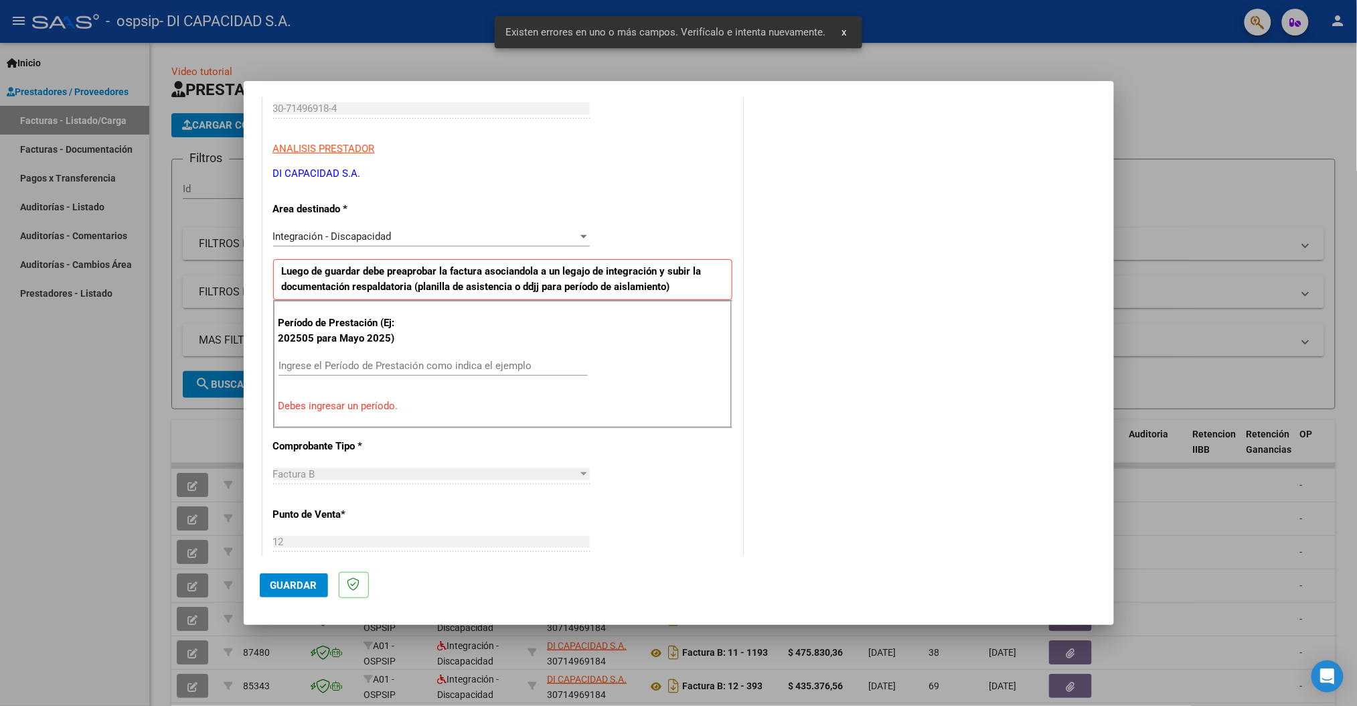
click at [348, 360] on input "Ingrese el Período de Prestación como indica el ejemplo" at bounding box center [433, 366] width 309 height 12
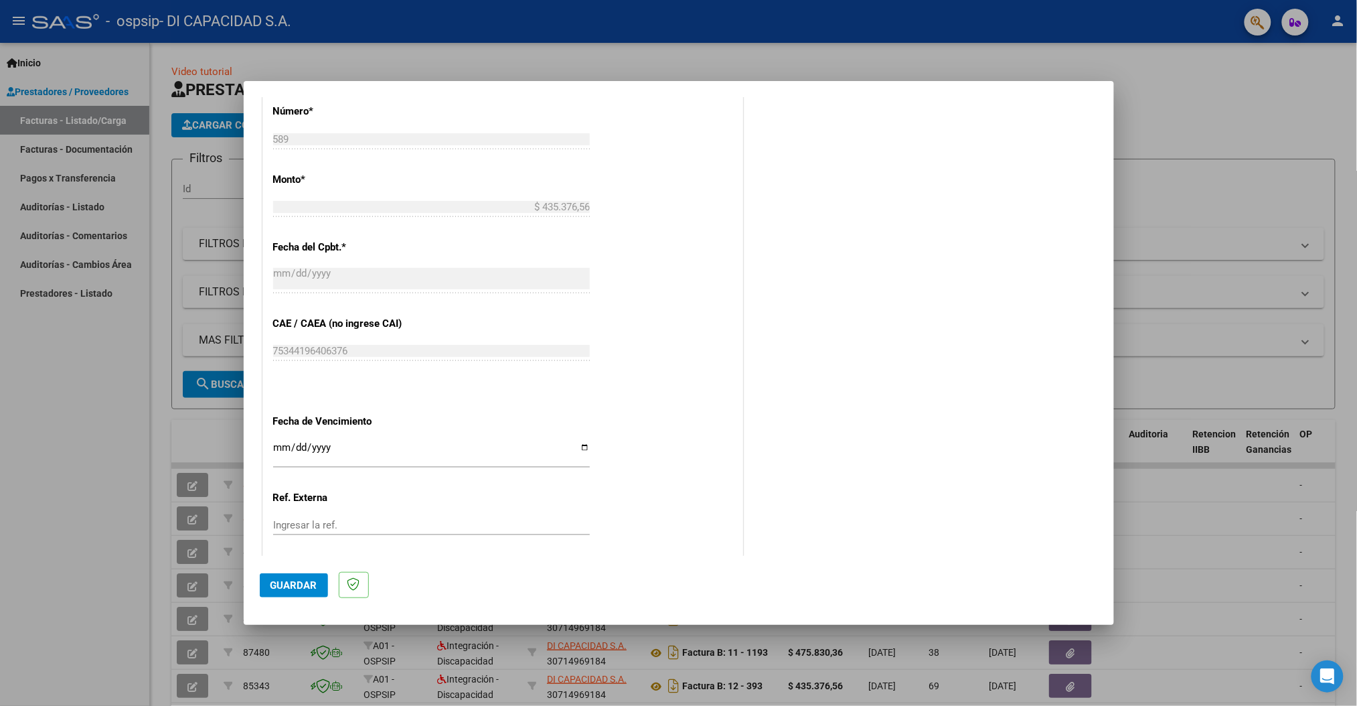
scroll to position [658, 0]
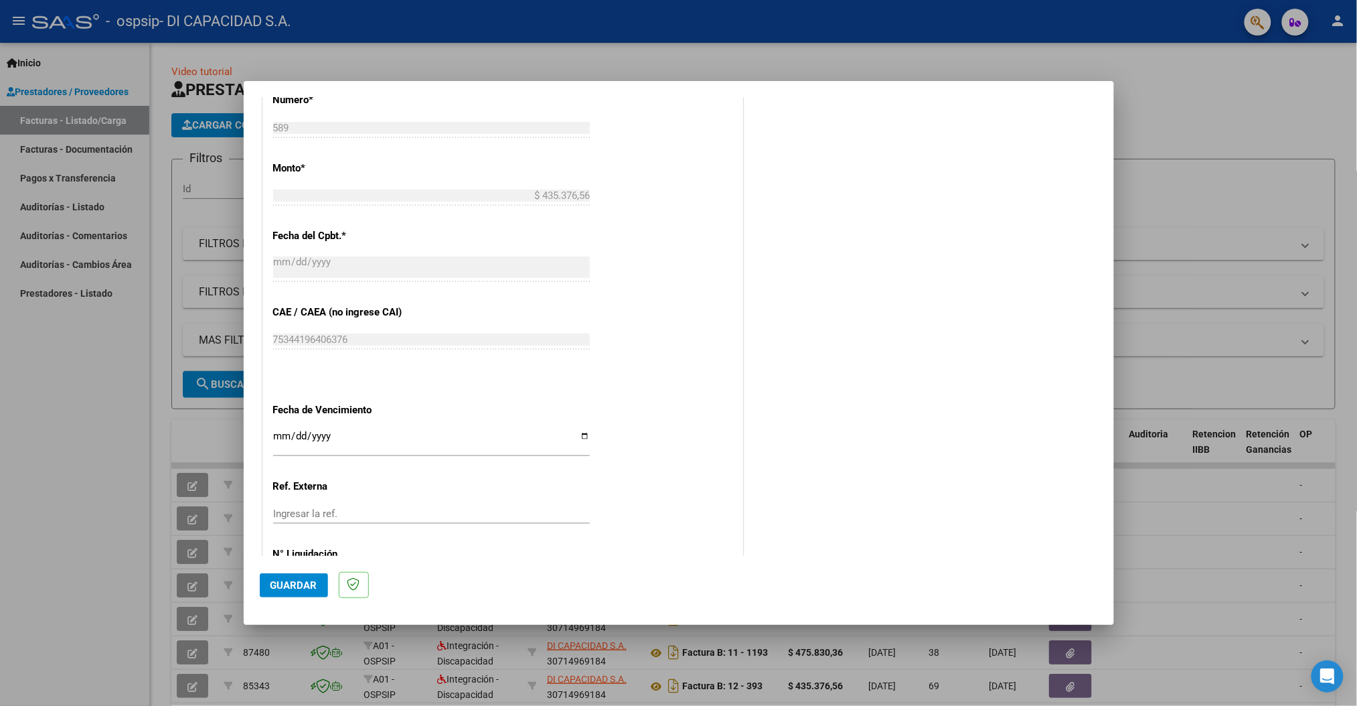
type input "202508"
click at [584, 440] on input "Ingresar la fecha" at bounding box center [431, 441] width 317 height 21
type input "[DATE]"
click at [293, 587] on span "Guardar" at bounding box center [294, 585] width 47 height 12
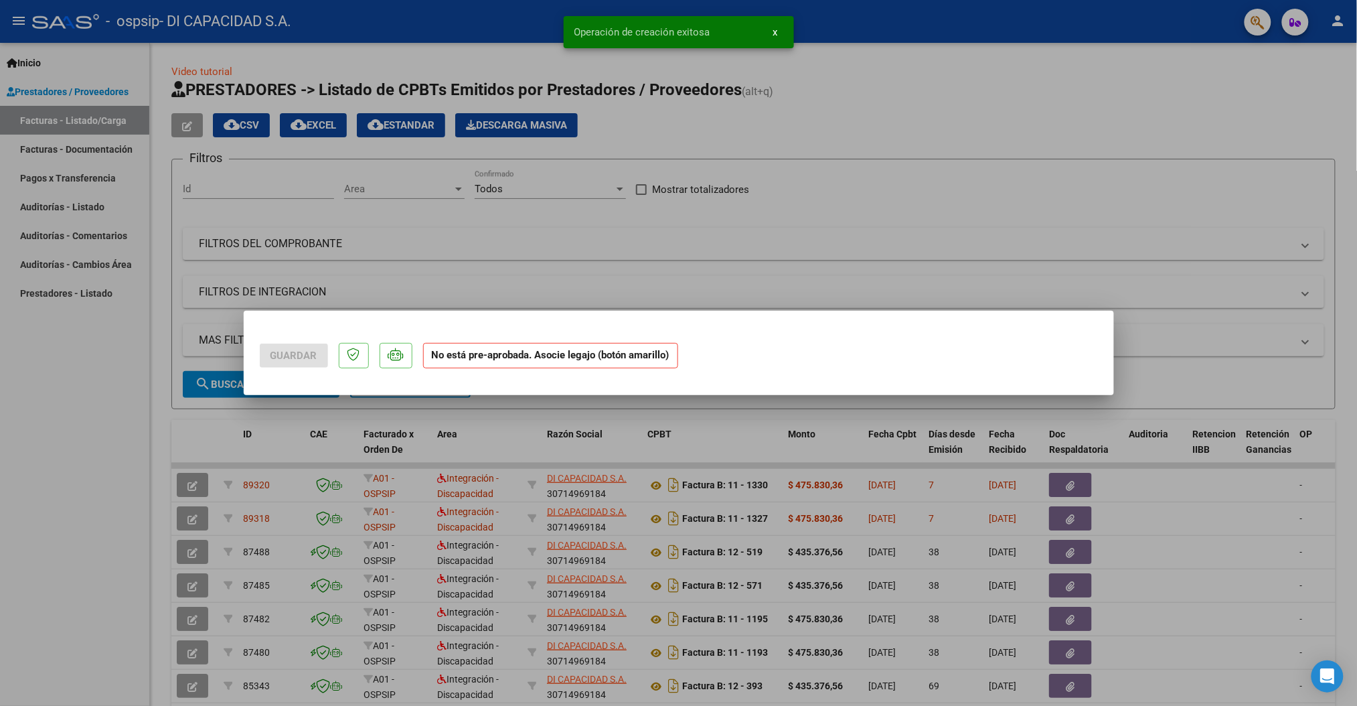
scroll to position [0, 0]
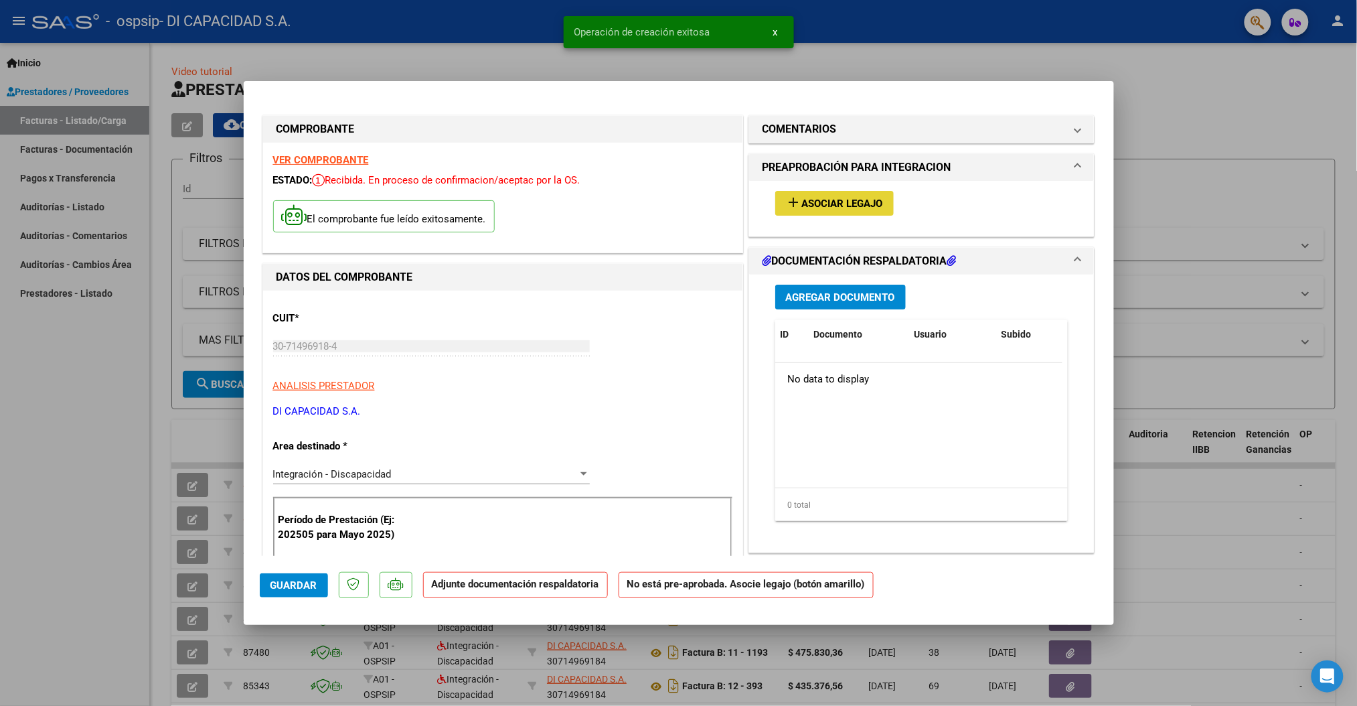
click at [830, 200] on span "Asociar Legajo" at bounding box center [842, 204] width 81 height 12
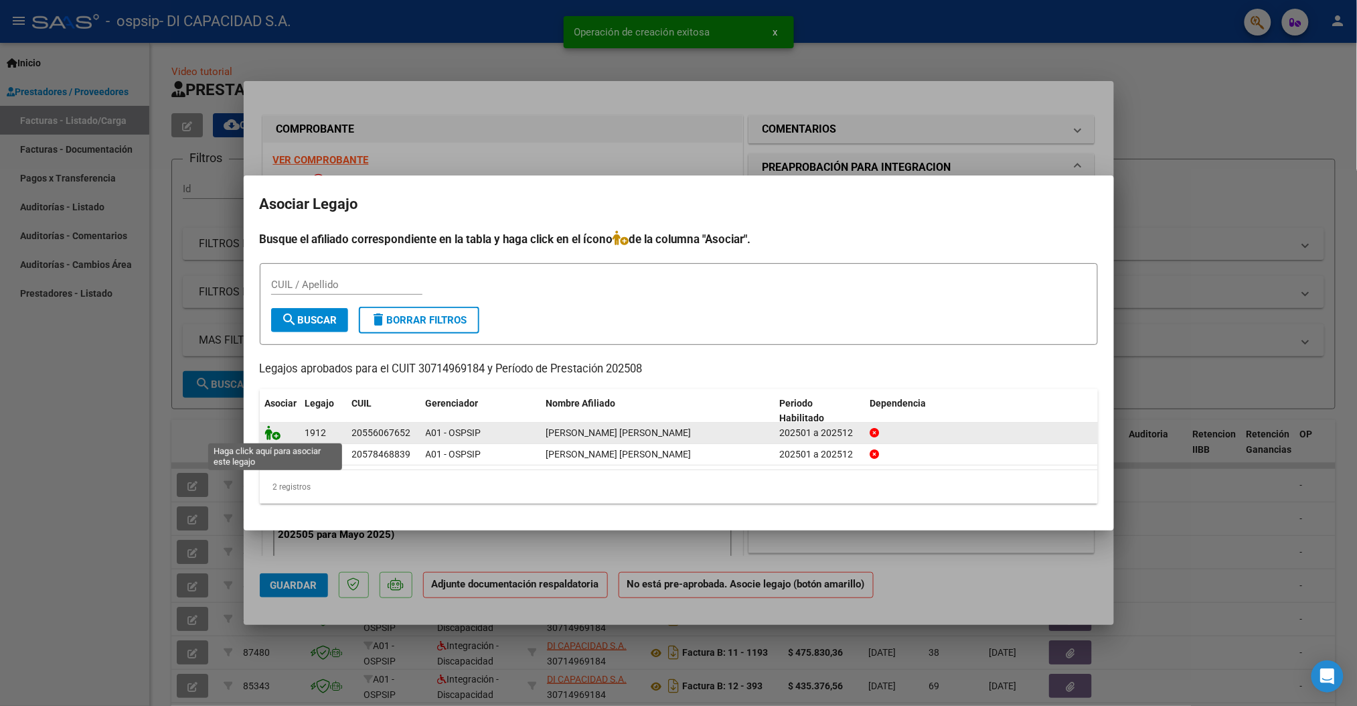
click at [273, 431] on icon at bounding box center [273, 432] width 16 height 15
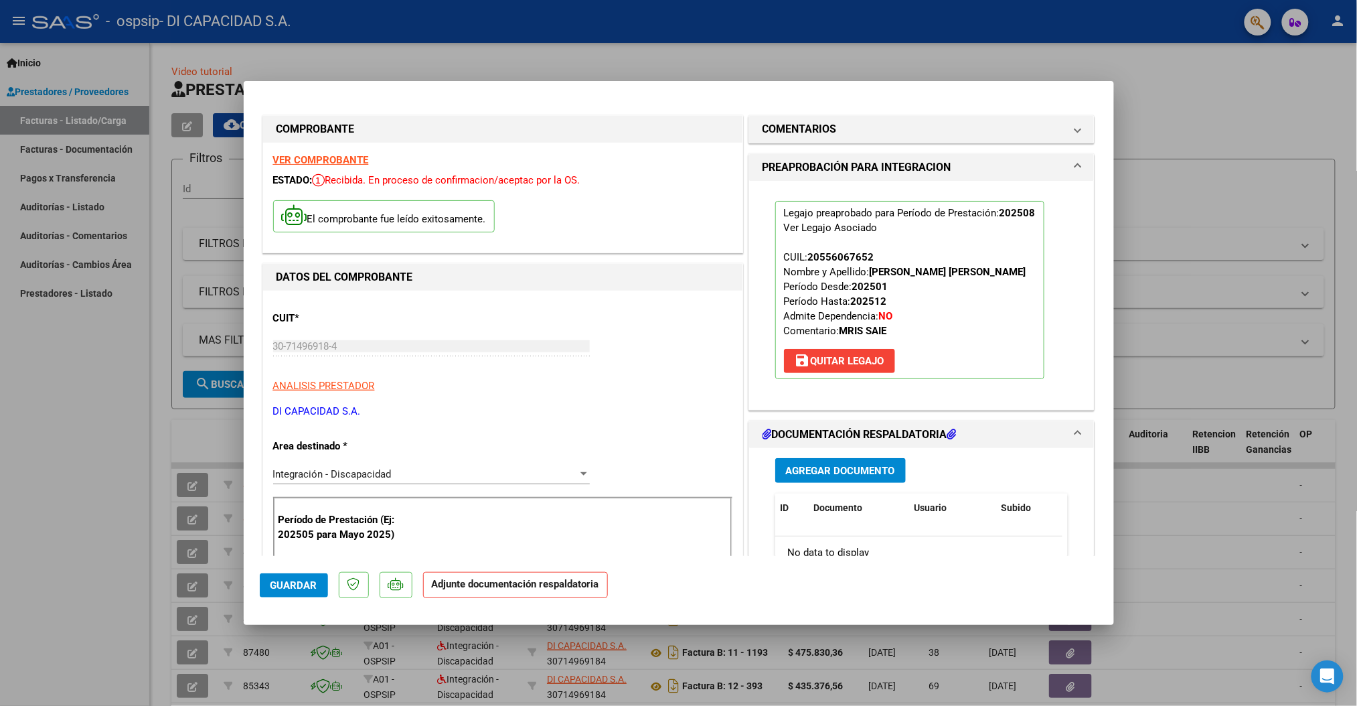
click at [818, 467] on span "Agregar Documento" at bounding box center [840, 471] width 109 height 12
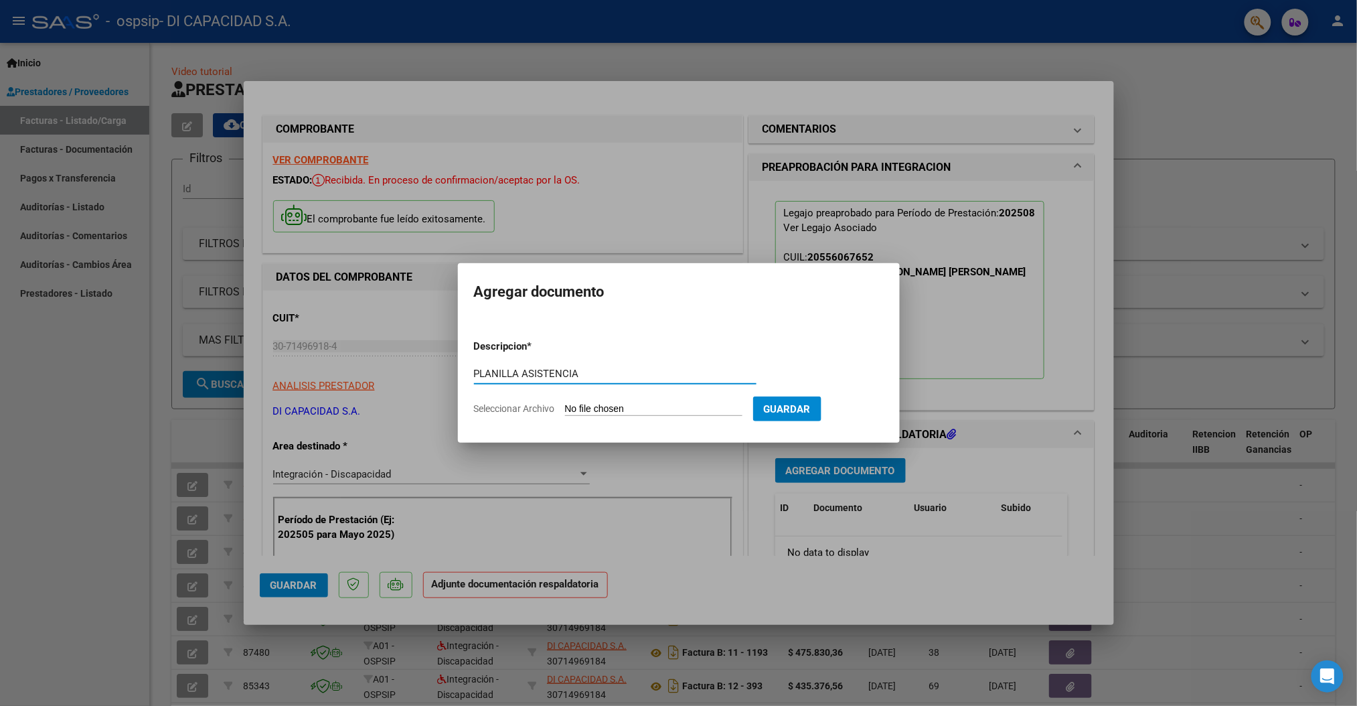
type input "PLANILLA ASISTENCIA"
type input "C:\fakepath\08 - 2025 [PERSON_NAME] [PERSON_NAME] CR.pdf"
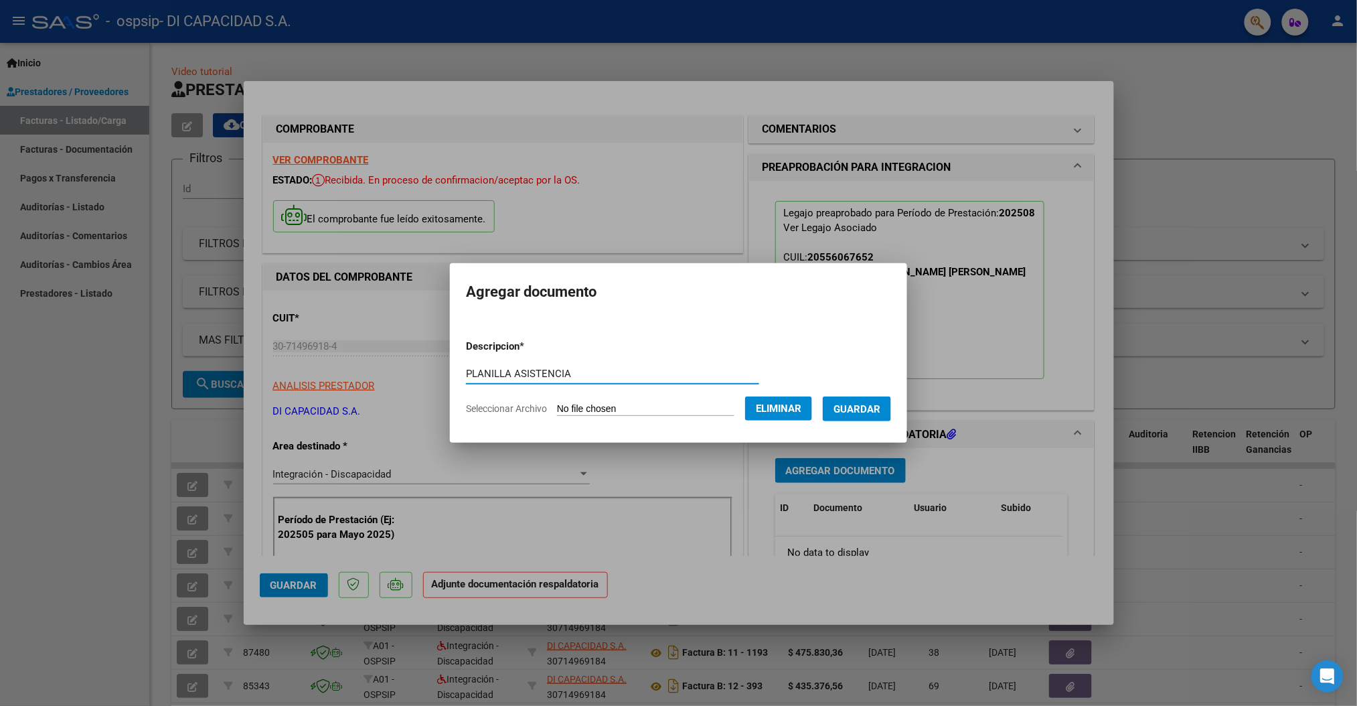
click at [867, 405] on span "Guardar" at bounding box center [857, 409] width 47 height 12
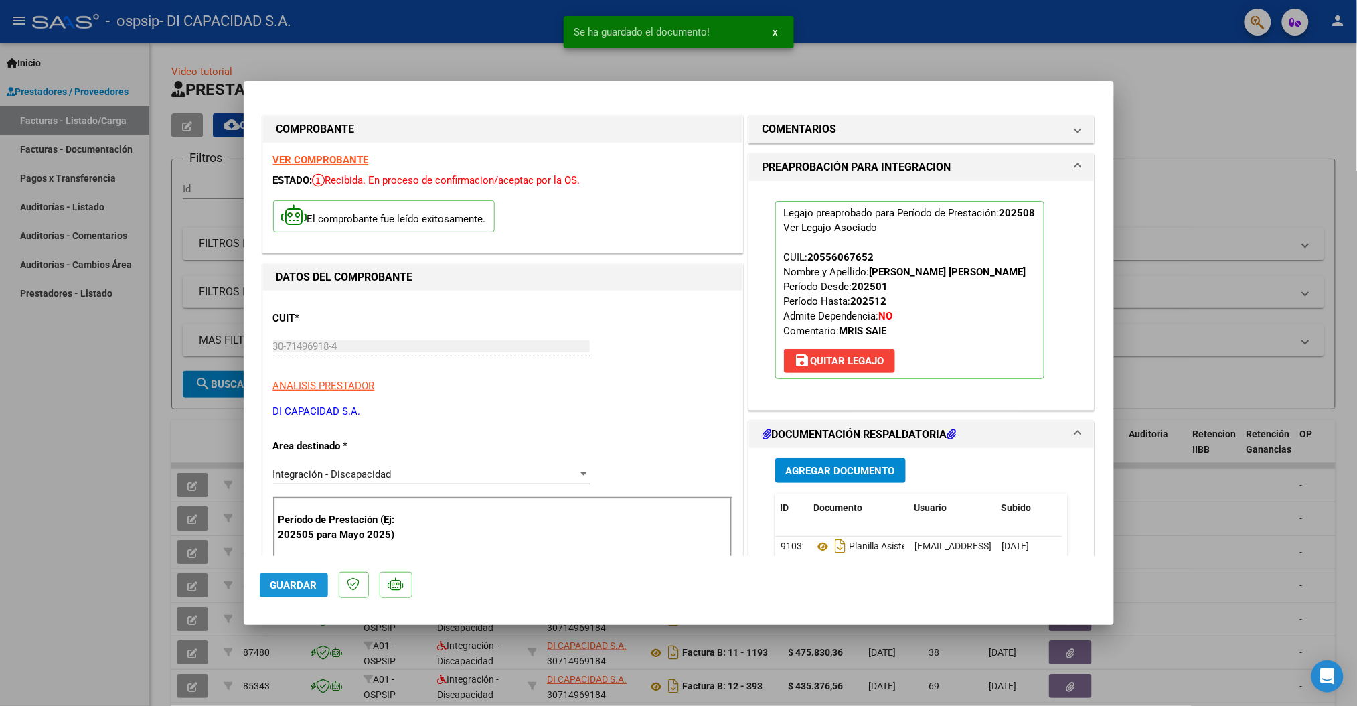
click at [313, 585] on span "Guardar" at bounding box center [294, 585] width 47 height 12
click at [1175, 92] on div at bounding box center [678, 353] width 1357 height 706
type input "$ 0,00"
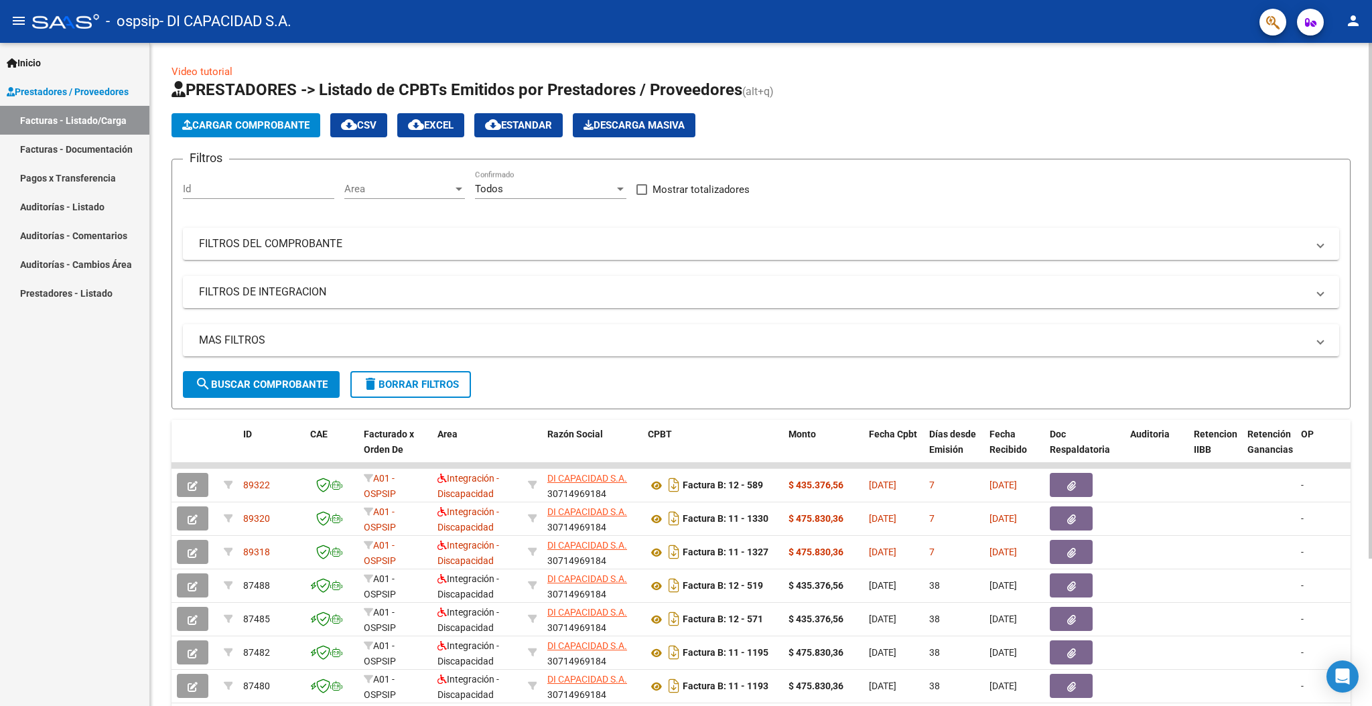
click at [238, 119] on span "Cargar Comprobante" at bounding box center [245, 125] width 127 height 12
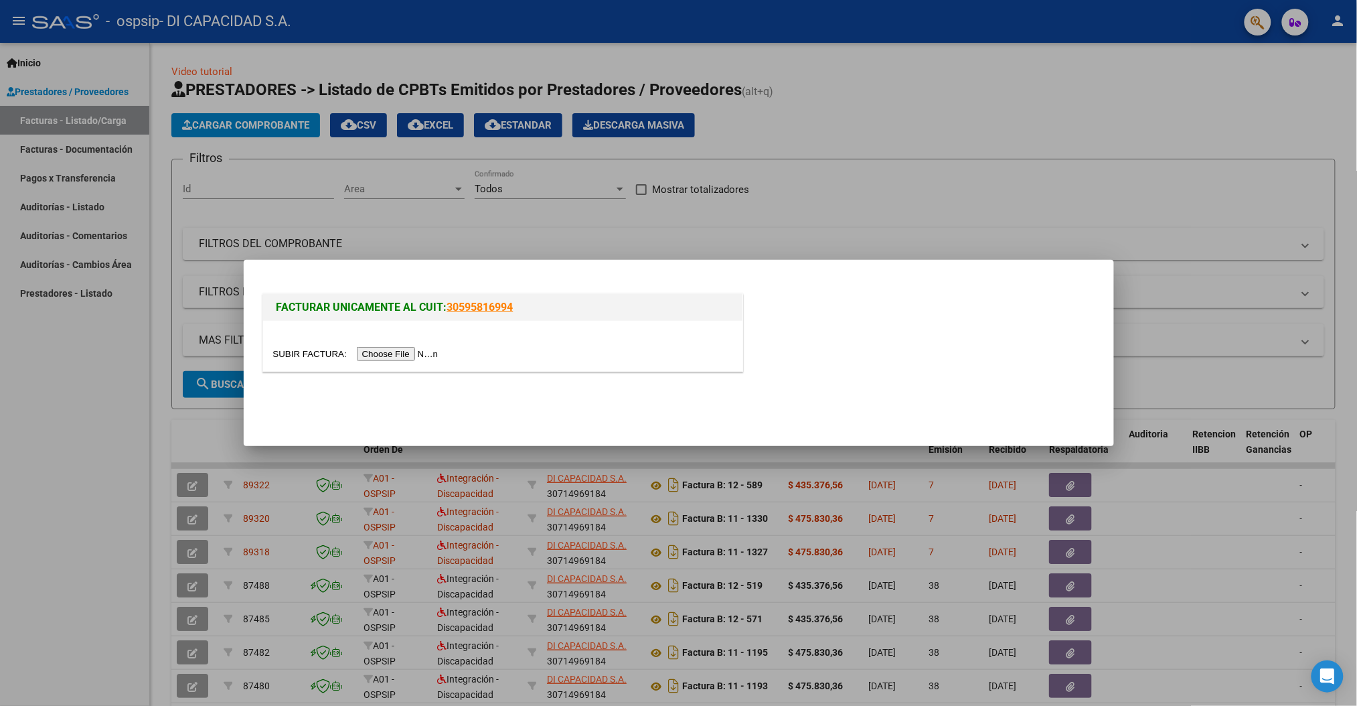
click at [394, 351] on input "file" at bounding box center [357, 354] width 169 height 14
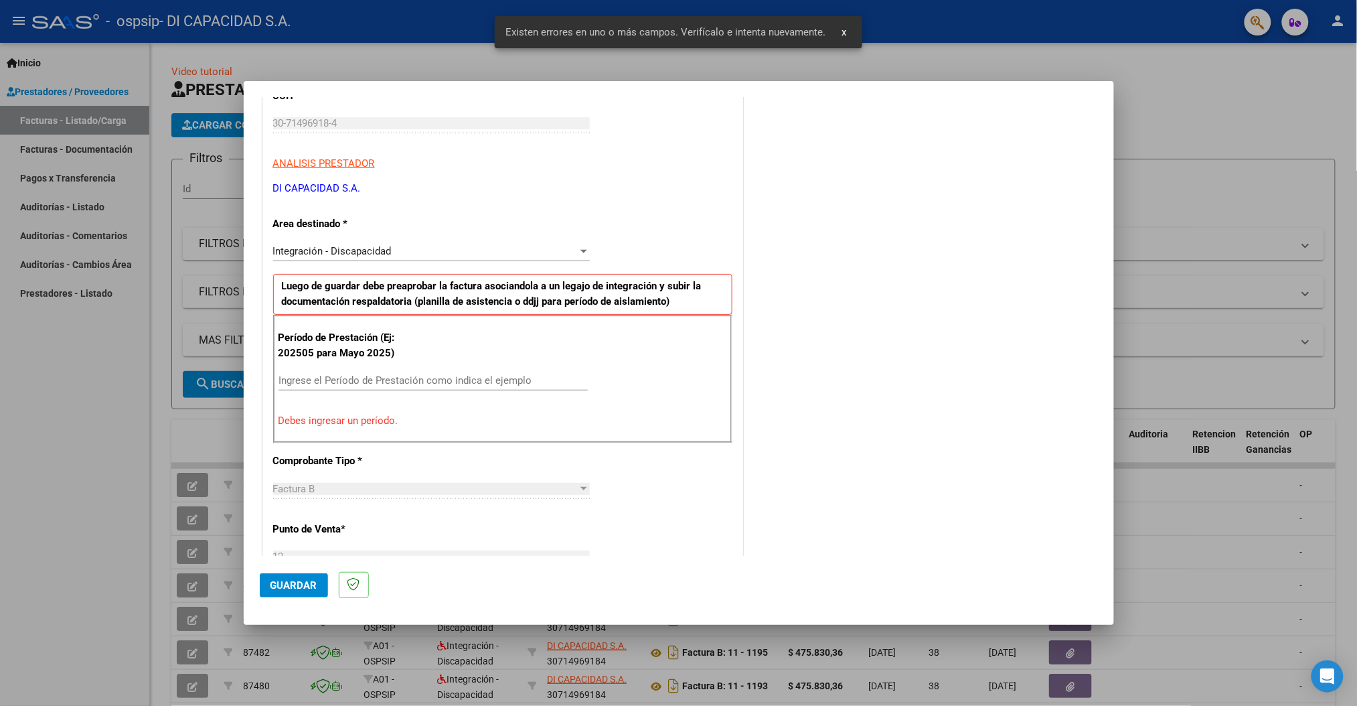
scroll to position [212, 0]
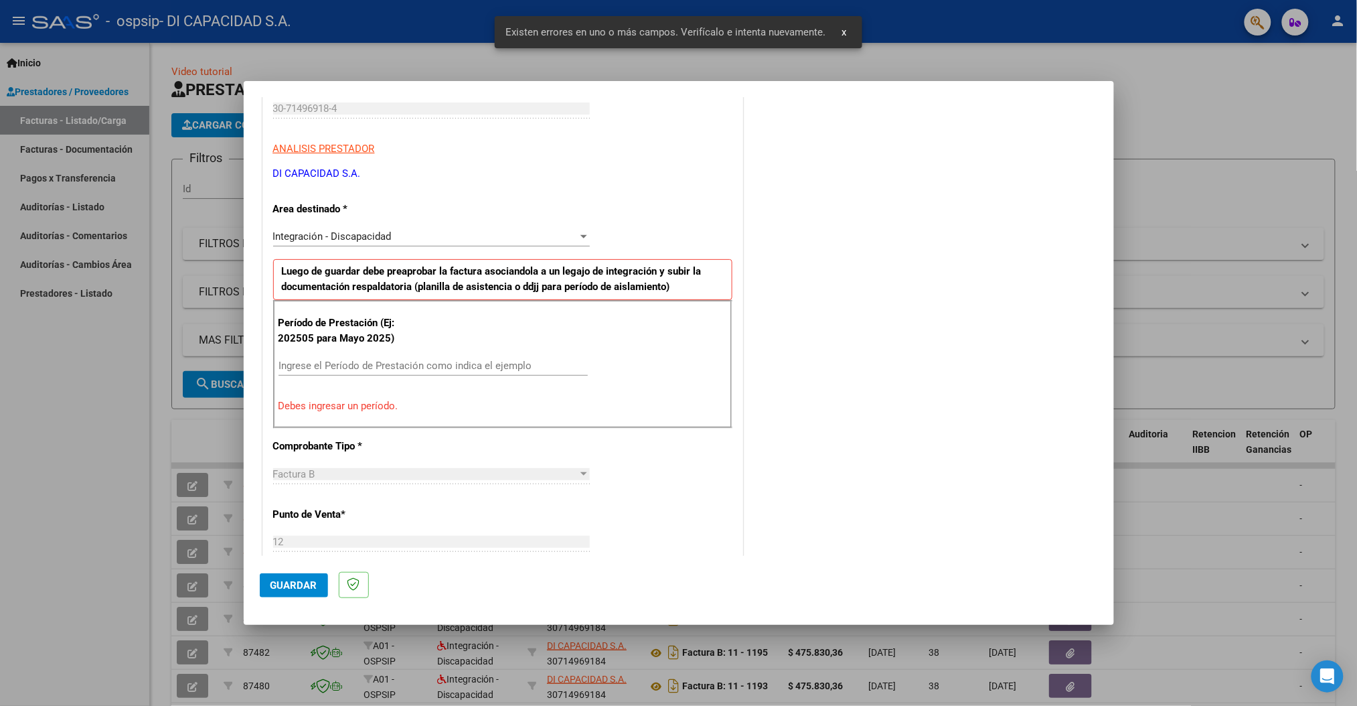
click at [368, 362] on input "Ingrese el Período de Prestación como indica el ejemplo" at bounding box center [433, 366] width 309 height 12
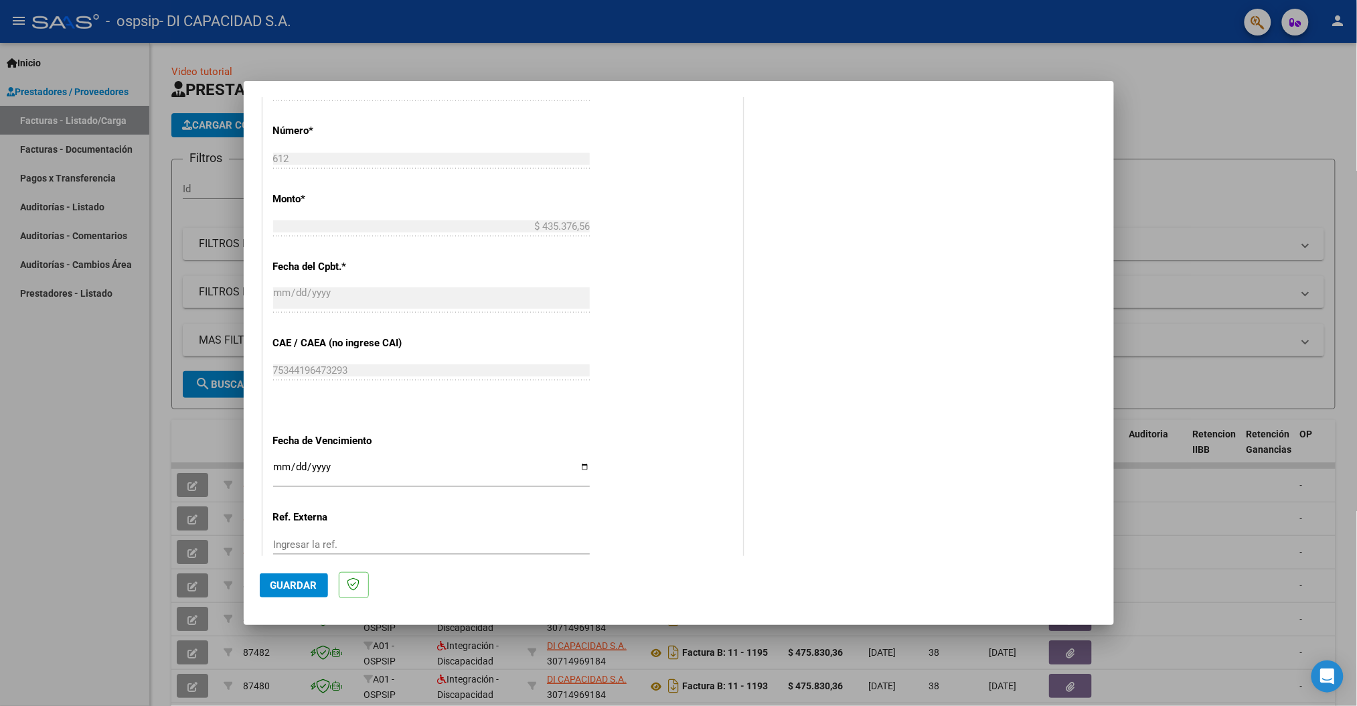
scroll to position [658, 0]
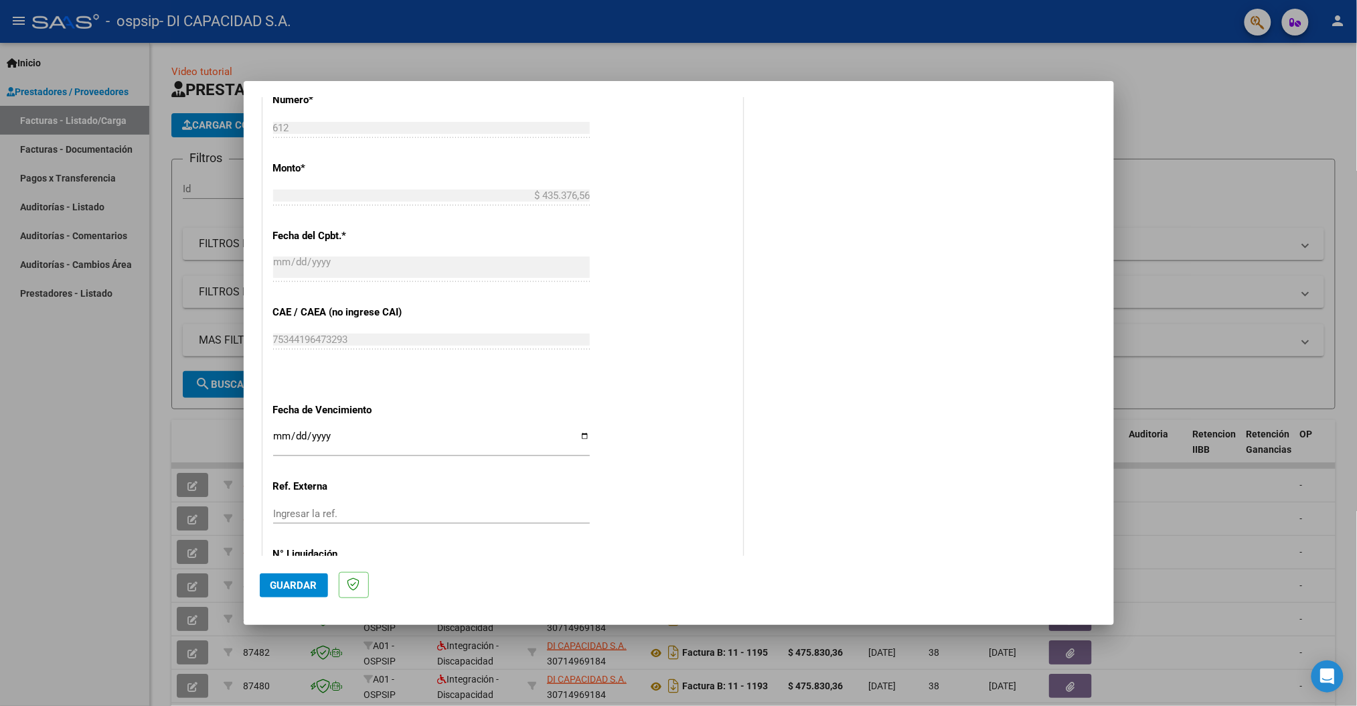
type input "202508"
click at [583, 433] on input "Ingresar la fecha" at bounding box center [431, 441] width 317 height 21
type input "[DATE]"
click at [301, 589] on span "Guardar" at bounding box center [294, 585] width 47 height 12
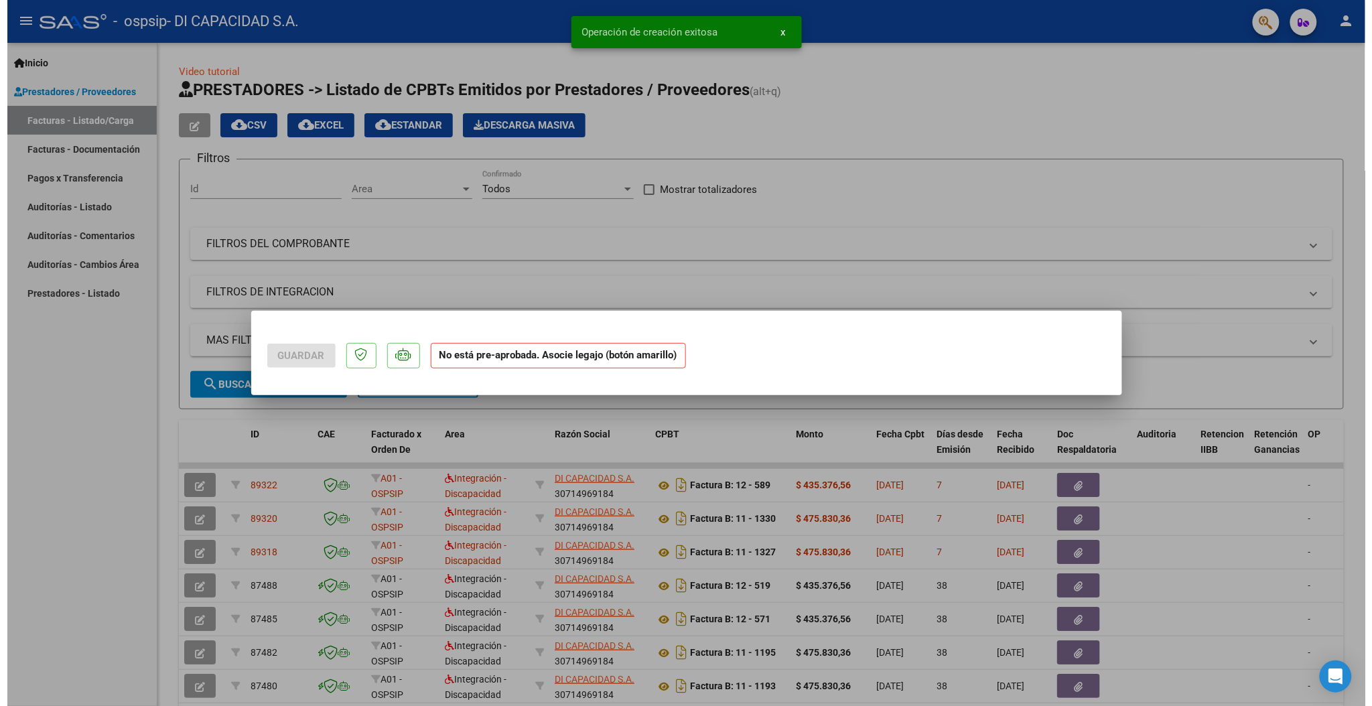
scroll to position [0, 0]
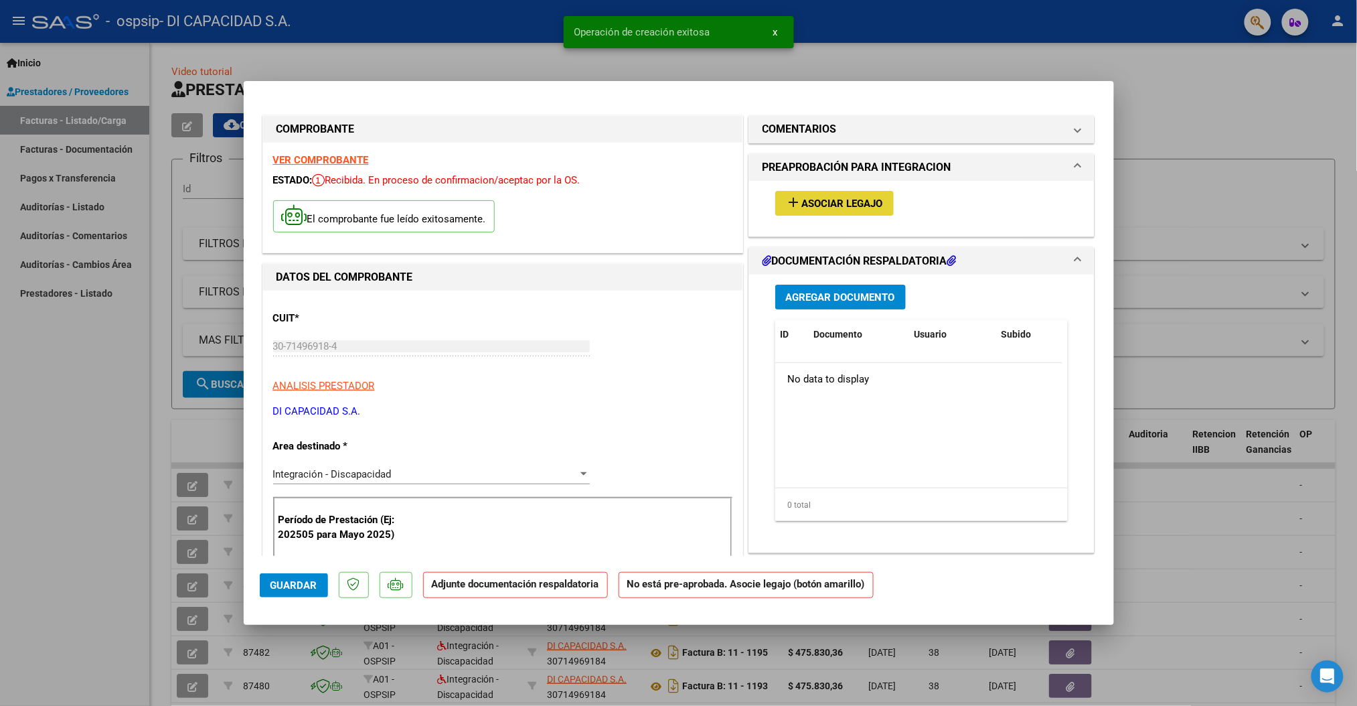
click at [816, 200] on span "Asociar Legajo" at bounding box center [842, 204] width 81 height 12
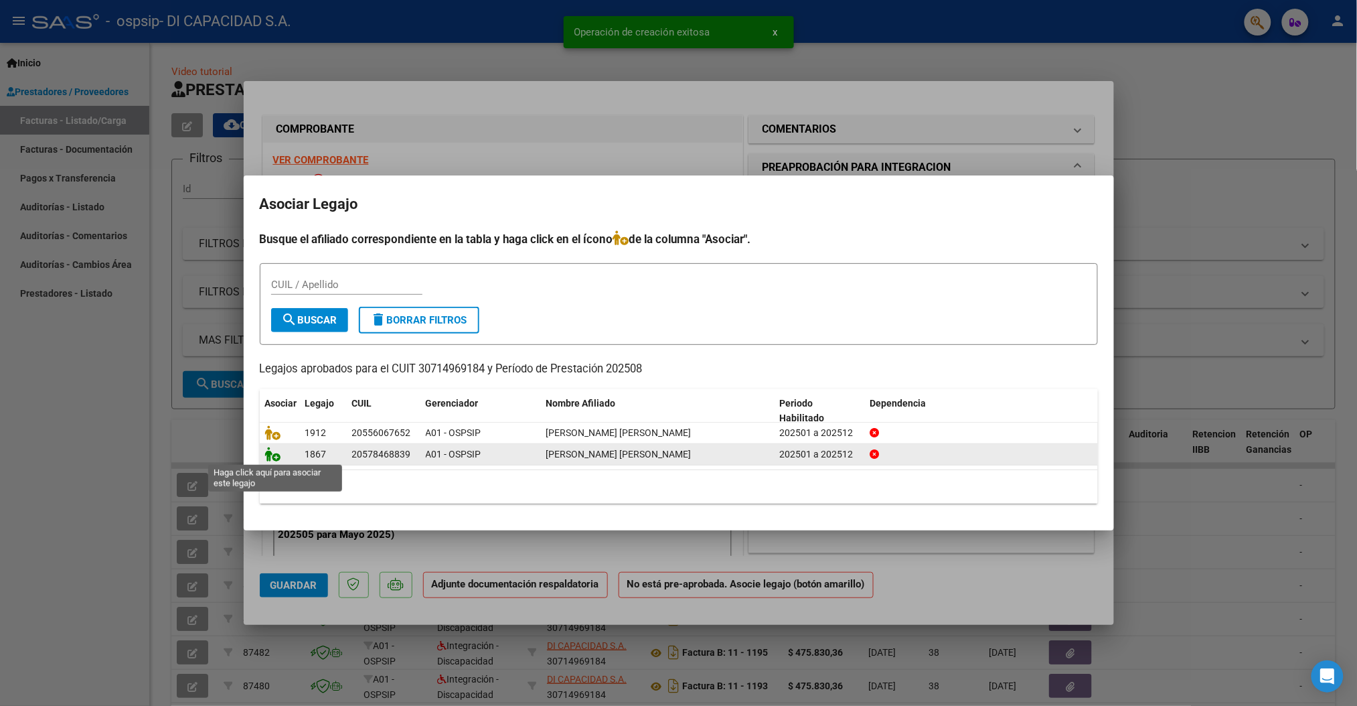
click at [272, 457] on icon at bounding box center [273, 454] width 16 height 15
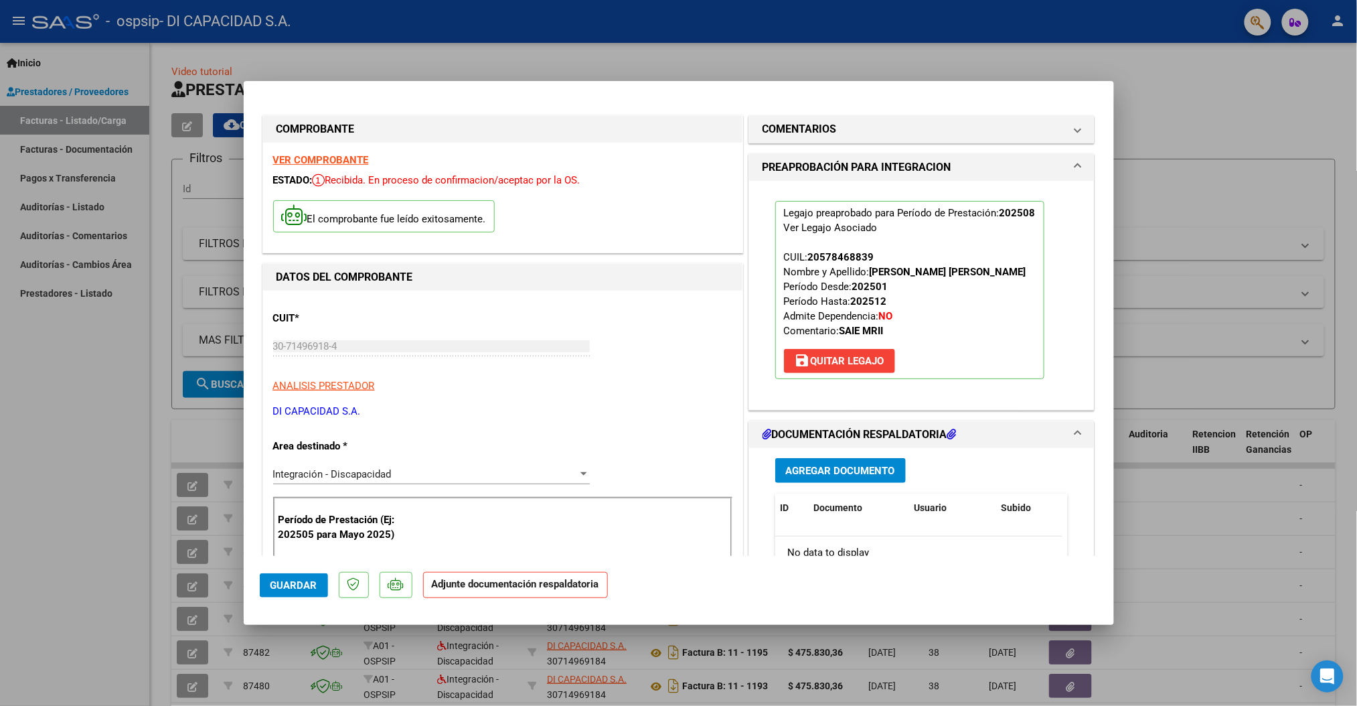
click at [806, 467] on span "Agregar Documento" at bounding box center [840, 471] width 109 height 12
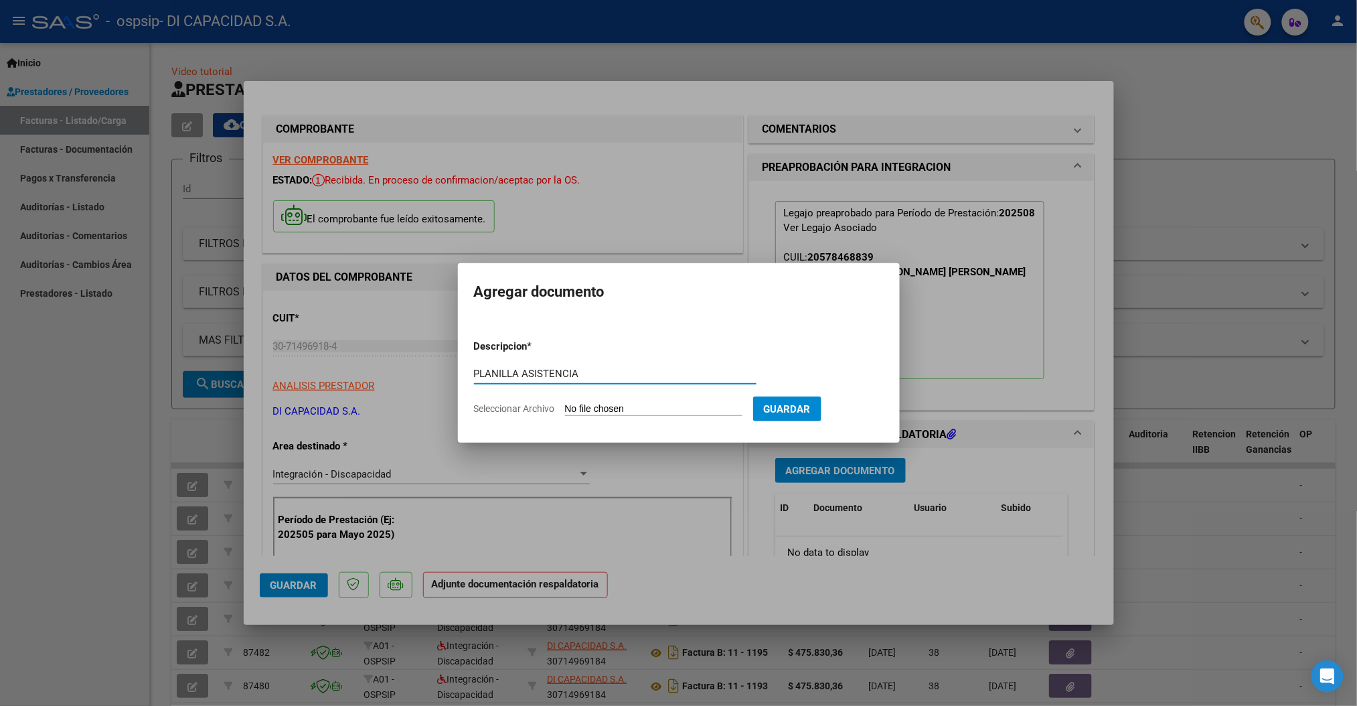
type input "PLANILLA ASISTENCIA"
type input "C:\fakepath\08 - GM 2025.pdf"
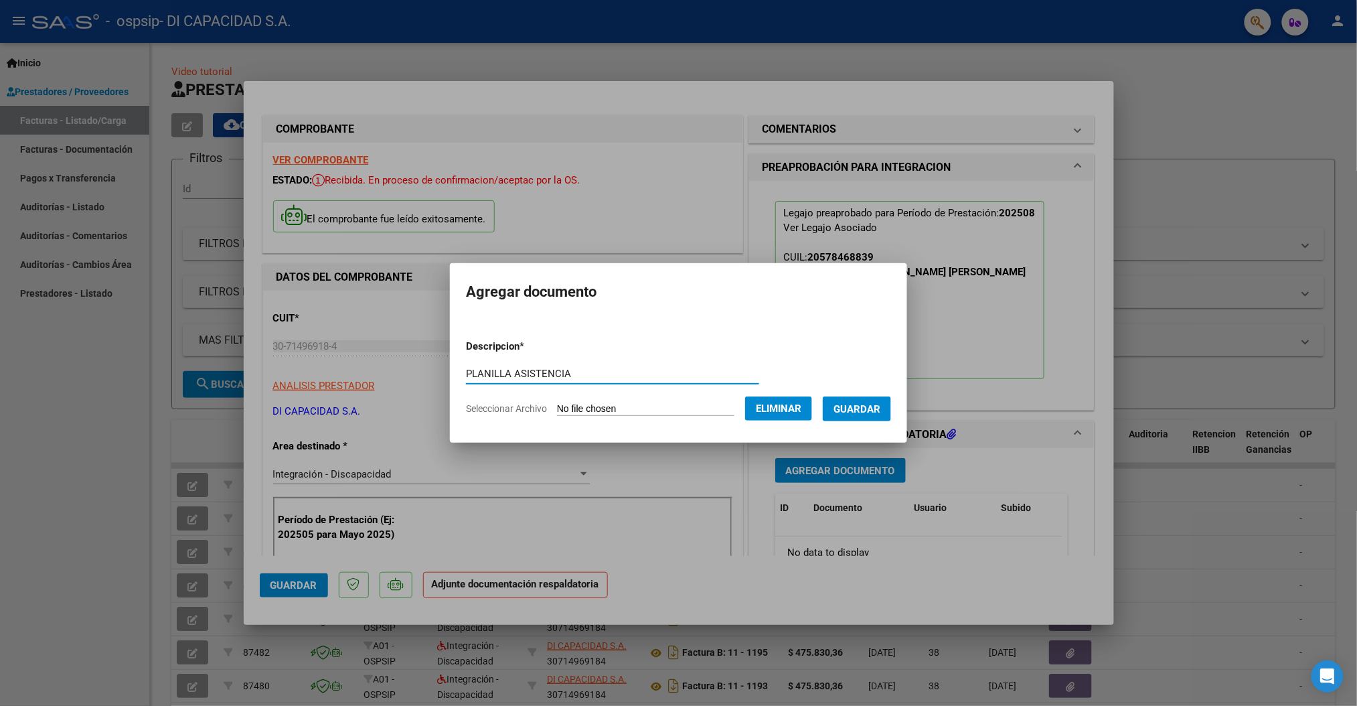
click at [866, 405] on span "Guardar" at bounding box center [857, 409] width 47 height 12
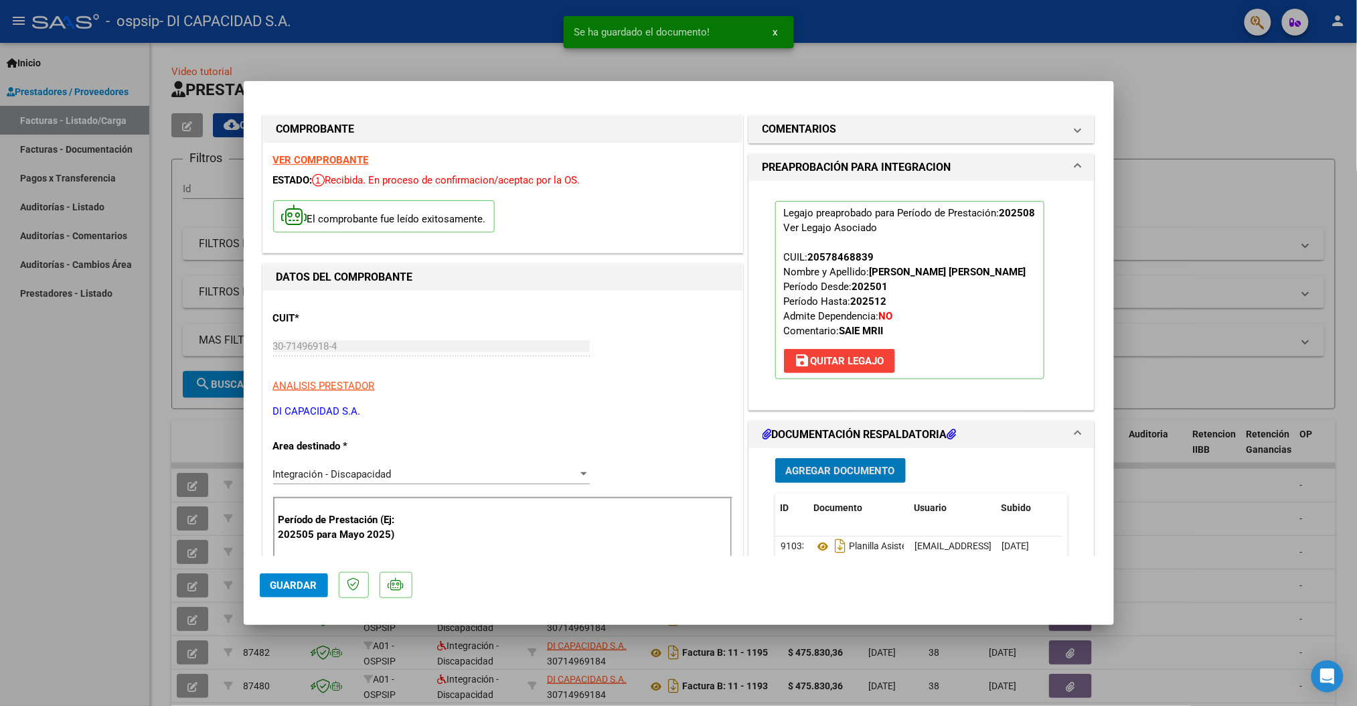
click at [296, 584] on span "Guardar" at bounding box center [294, 585] width 47 height 12
click at [1209, 72] on div at bounding box center [678, 353] width 1357 height 706
type input "$ 0,00"
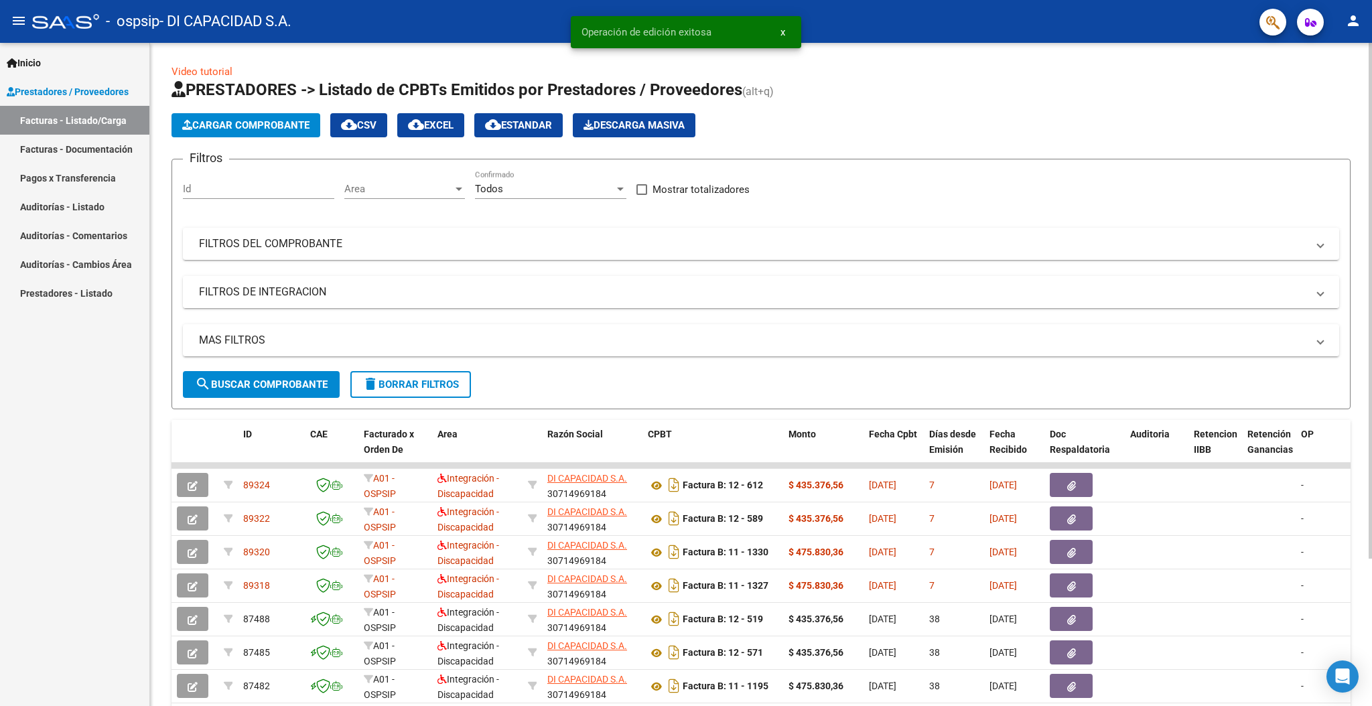
scroll to position [89, 0]
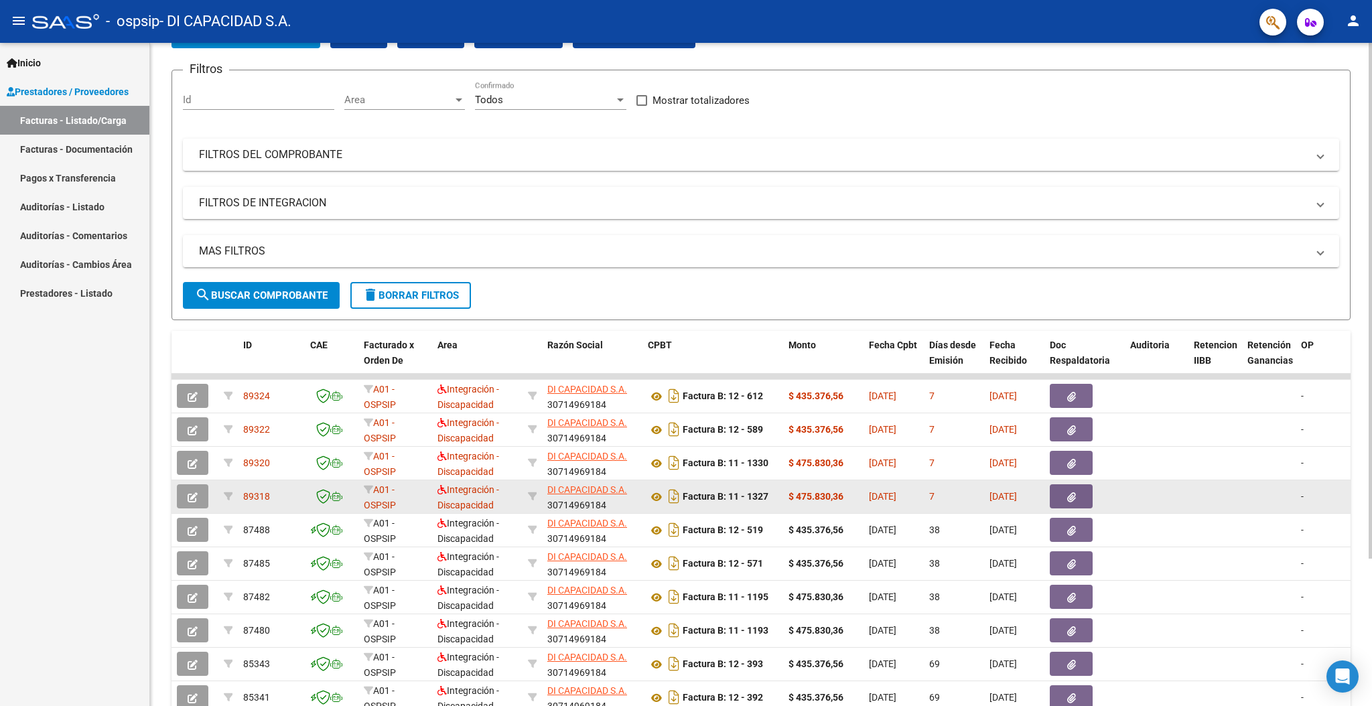
drag, startPoint x: 240, startPoint y: 396, endPoint x: 1041, endPoint y: 500, distance: 808.3
click at [1041, 500] on datatable-scroller "89324 A01 - OSPSIP Integración - Discapacidad DI CAPACIDAD S.A. 30714969184 Fac…" at bounding box center [760, 544] width 1179 height 341
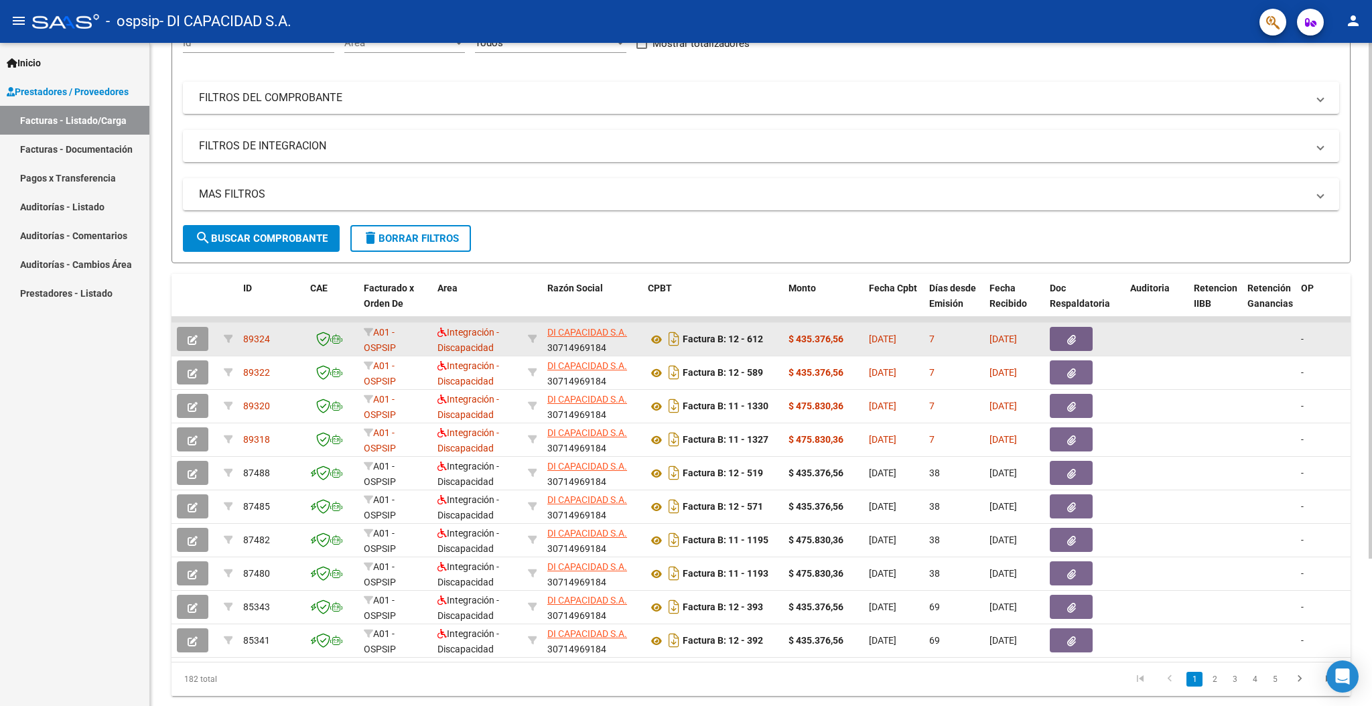
scroll to position [178, 0]
